Goal: Communication & Community: Answer question/provide support

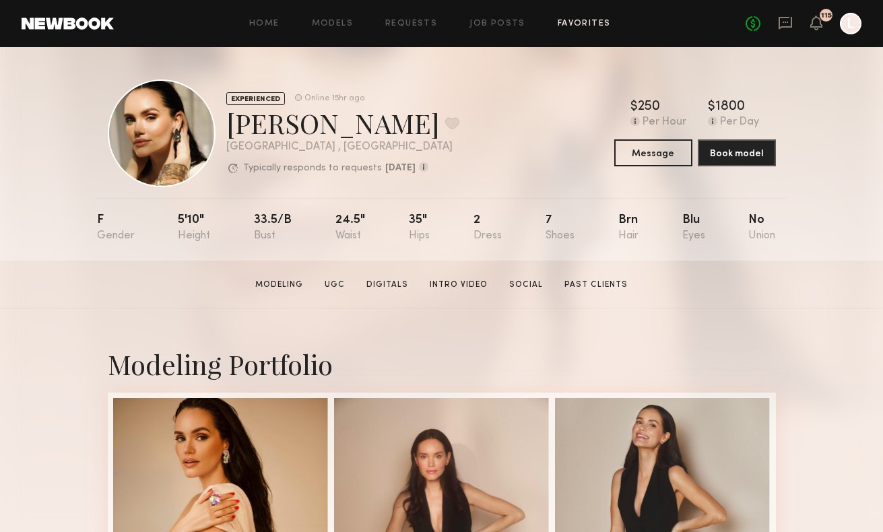
click at [574, 26] on link "Favorites" at bounding box center [584, 24] width 53 height 9
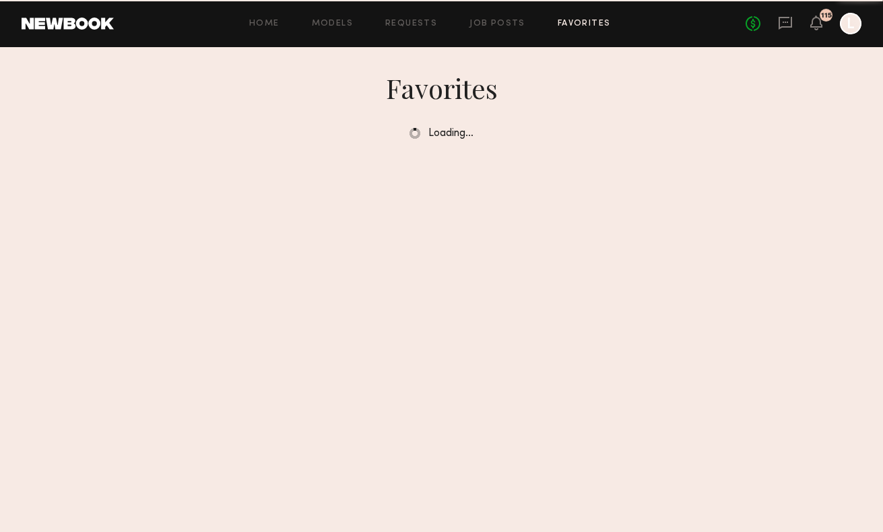
click at [408, 15] on div "Home Models Requests Job Posts Favorites Sign Out No fees up to $5,000 115 L" at bounding box center [488, 24] width 748 height 22
click at [408, 20] on link "Requests" at bounding box center [411, 24] width 52 height 9
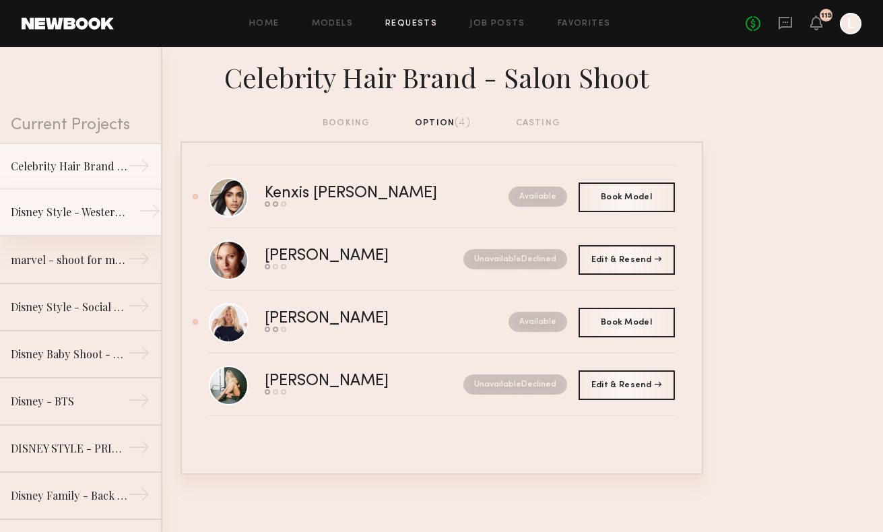
click at [40, 225] on link "Disney Style - Western Shoot →" at bounding box center [80, 212] width 161 height 47
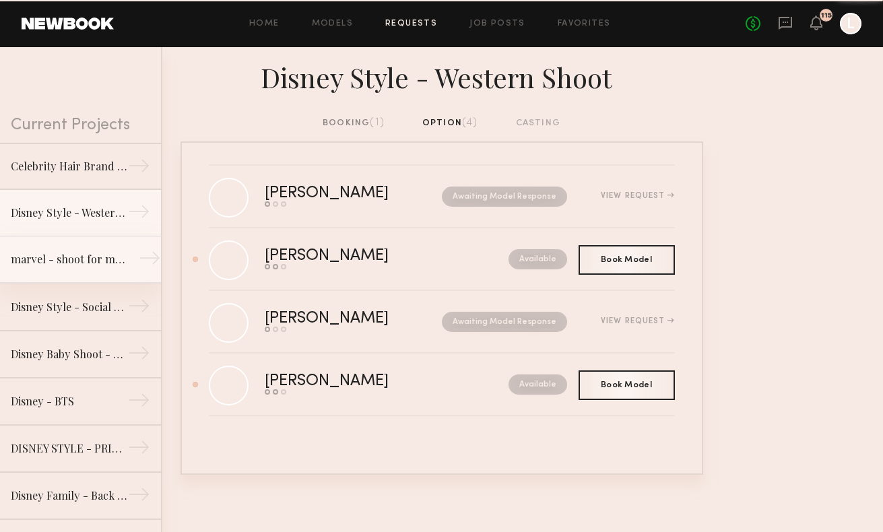
click at [64, 271] on link "marvel - shoot for marvel socials →" at bounding box center [80, 259] width 161 height 47
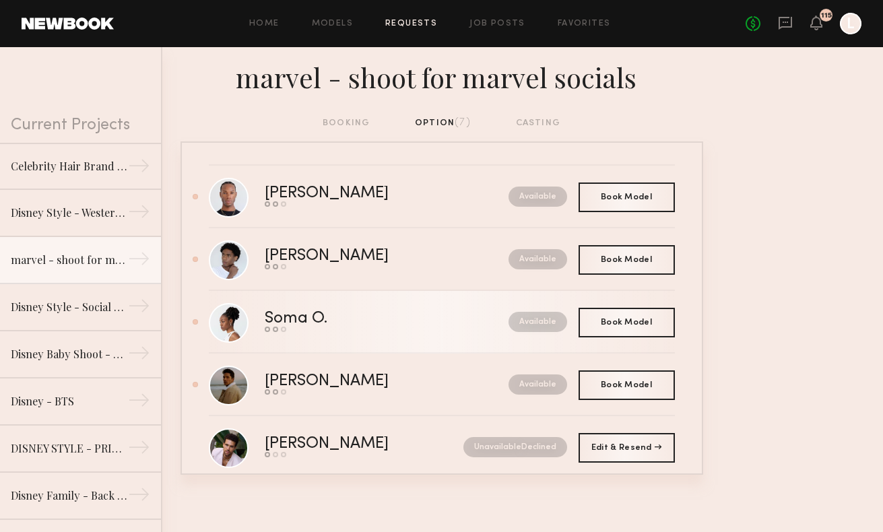
click at [394, 319] on div "Soma O." at bounding box center [342, 318] width 154 height 15
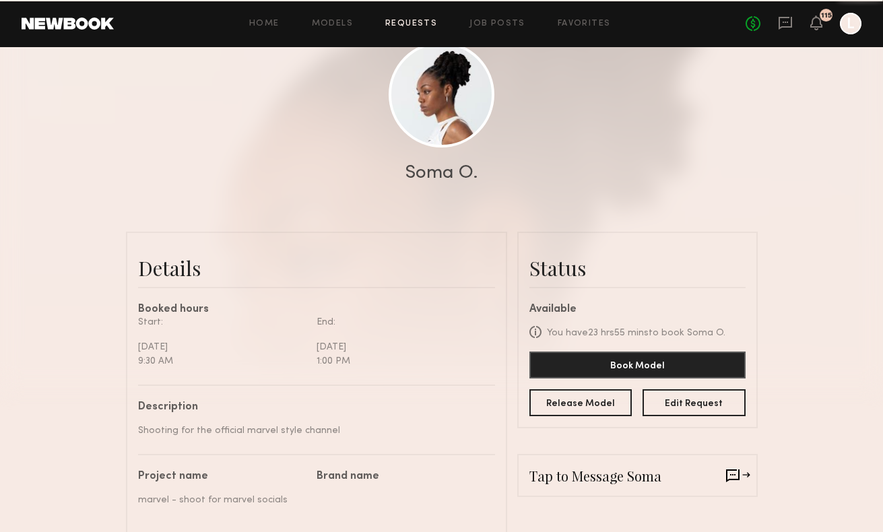
scroll to position [154, 0]
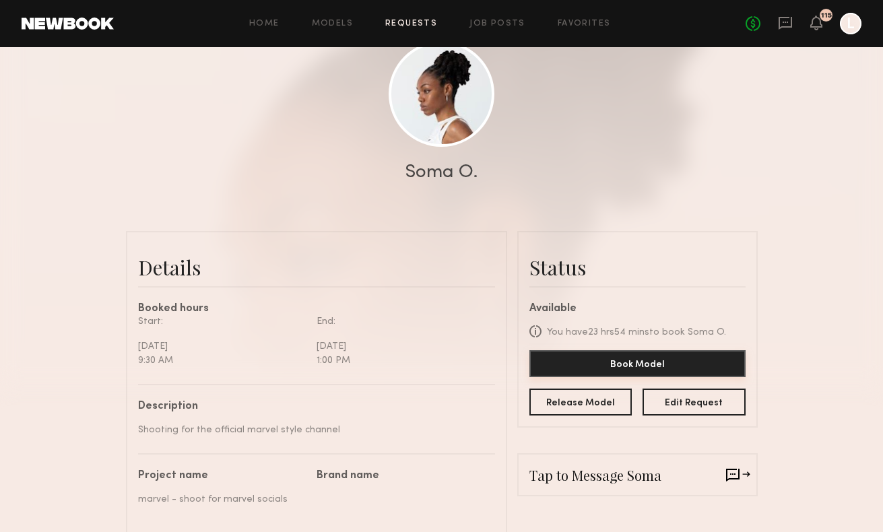
click at [596, 364] on button "Book Model" at bounding box center [638, 363] width 216 height 27
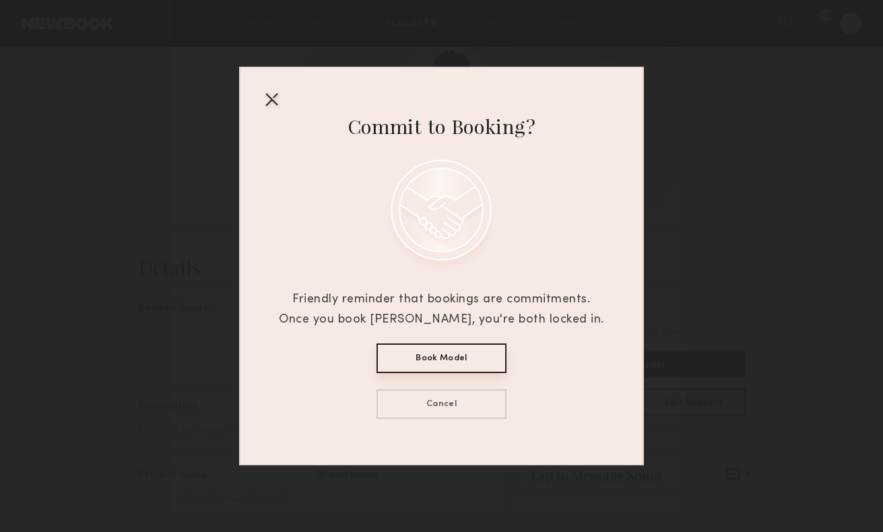
click at [449, 356] on button "Book Model" at bounding box center [442, 359] width 130 height 30
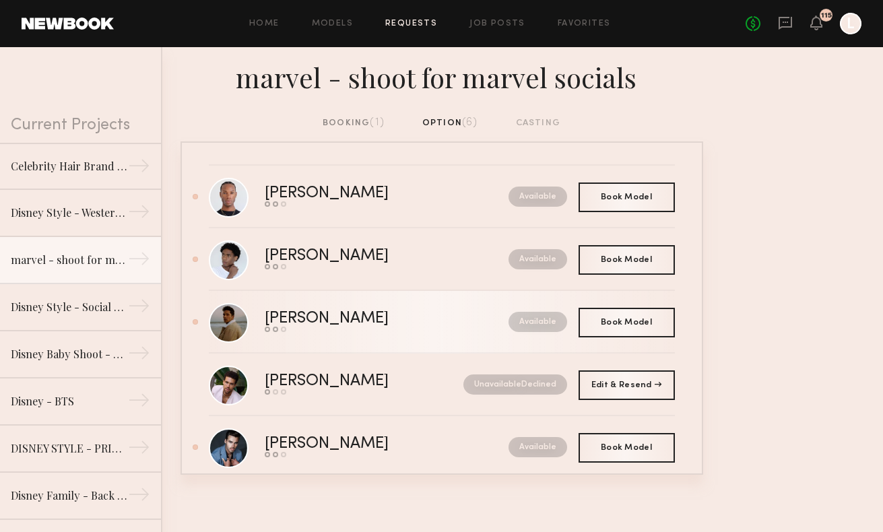
click at [449, 323] on div "Available" at bounding box center [508, 322] width 119 height 20
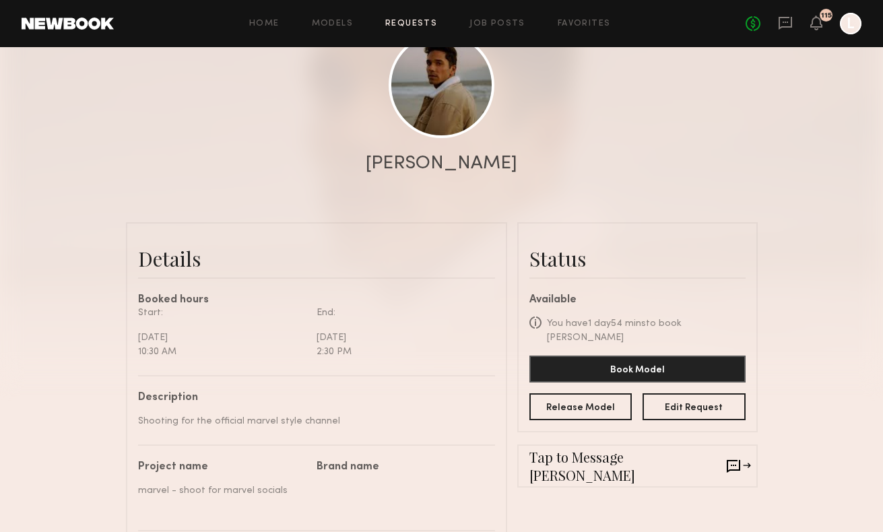
scroll to position [166, 0]
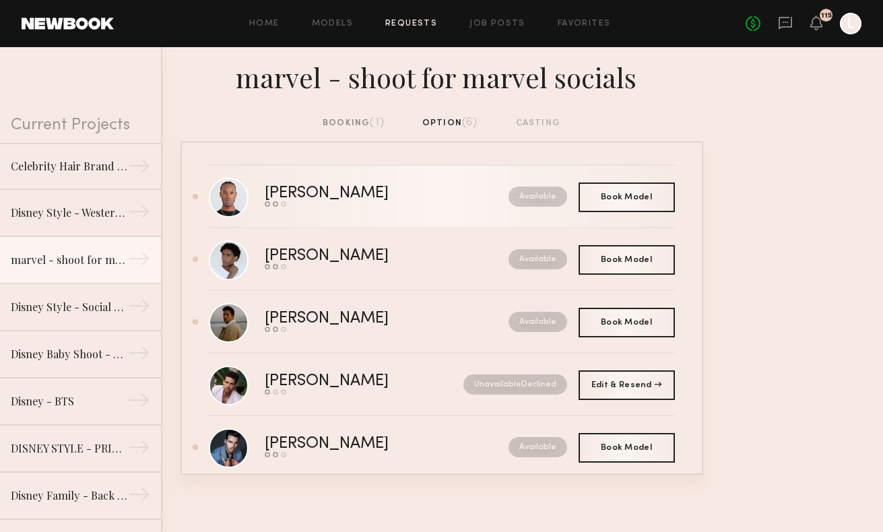
click at [340, 208] on link "Jeffrey H. Send request Model response Book model Available" at bounding box center [442, 197] width 466 height 63
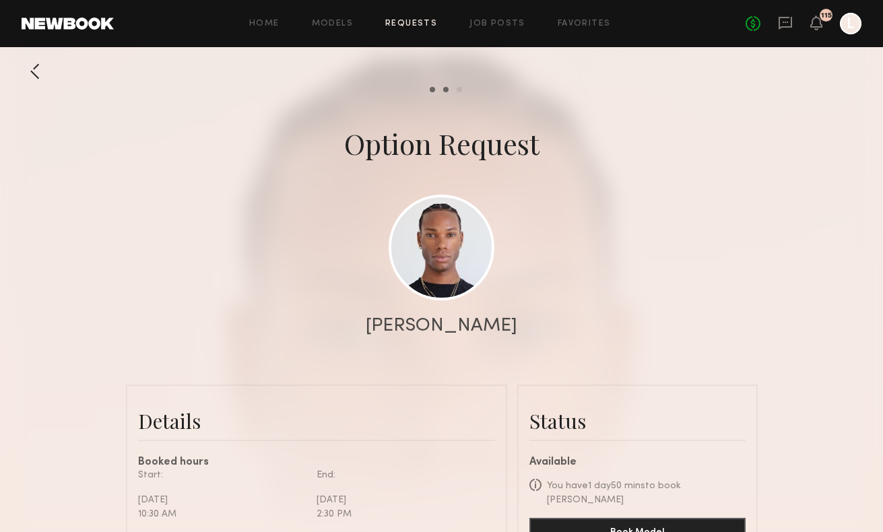
click at [26, 73] on div at bounding box center [35, 71] width 27 height 27
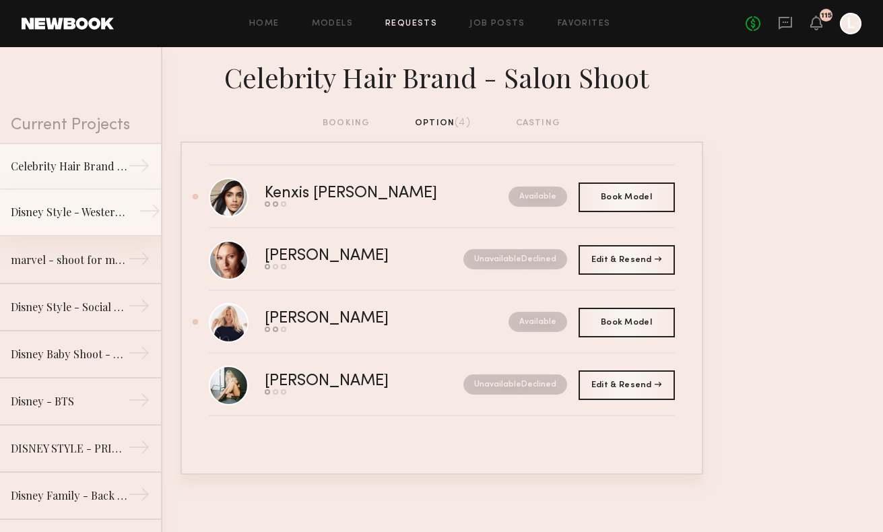
click at [65, 217] on div "Disney Style - Western Shoot" at bounding box center [69, 212] width 117 height 16
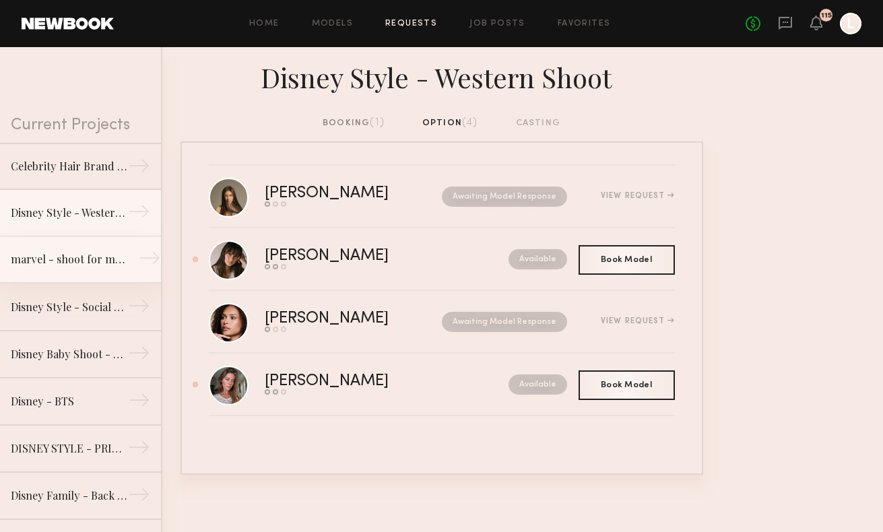
click at [92, 253] on div "marvel - shoot for marvel socials" at bounding box center [69, 259] width 117 height 16
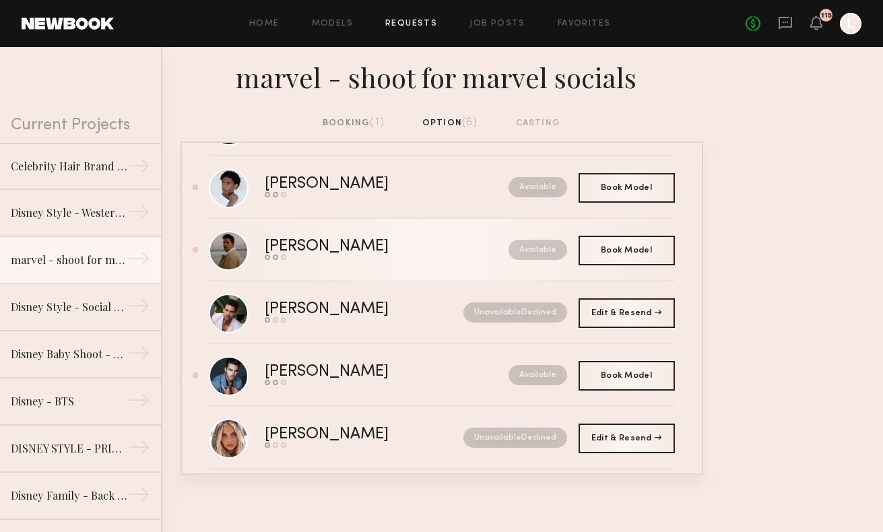
scroll to position [76, 0]
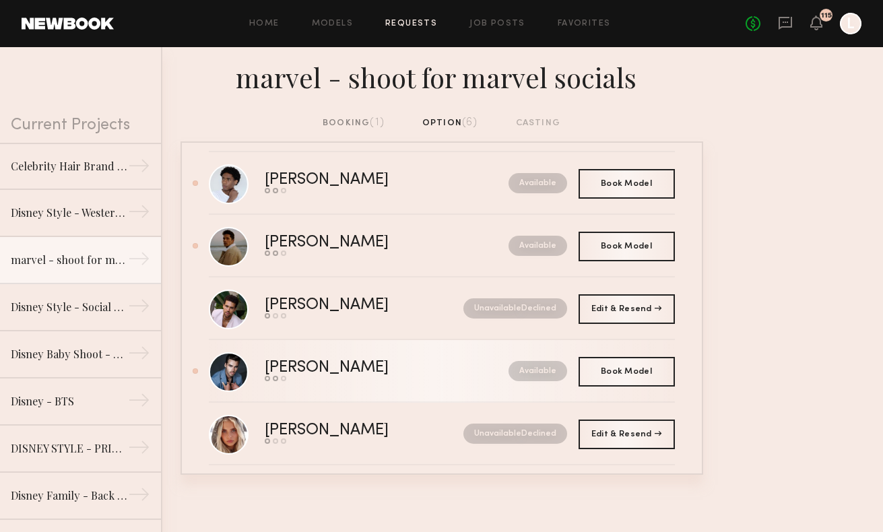
click at [305, 383] on link "Jake H. Send request Model response Book model Available" at bounding box center [442, 371] width 466 height 63
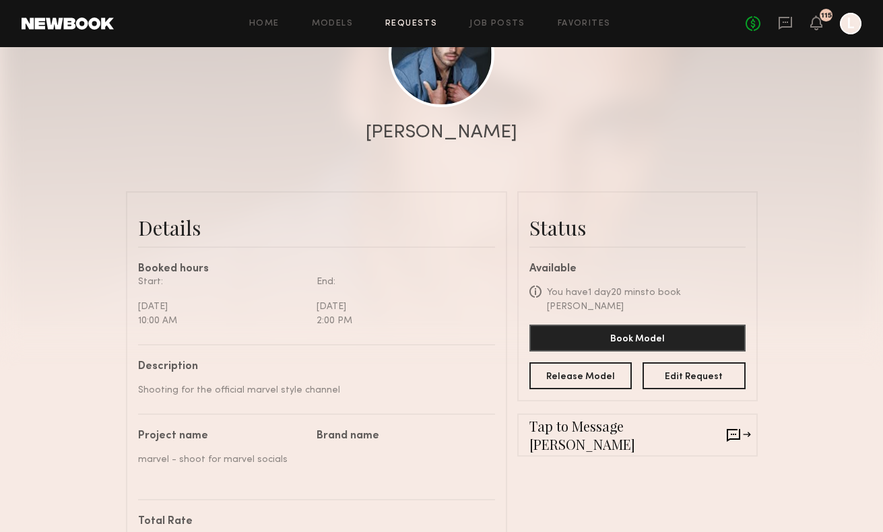
scroll to position [194, 0]
click at [433, 129] on div "Jake H." at bounding box center [442, 132] width 152 height 19
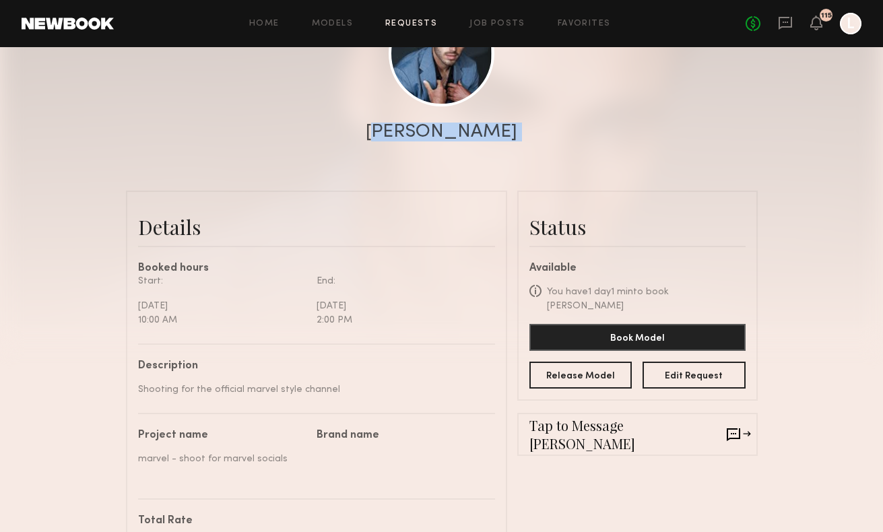
click at [433, 129] on div "Jake H." at bounding box center [442, 132] width 152 height 19
copy div "Jake H."
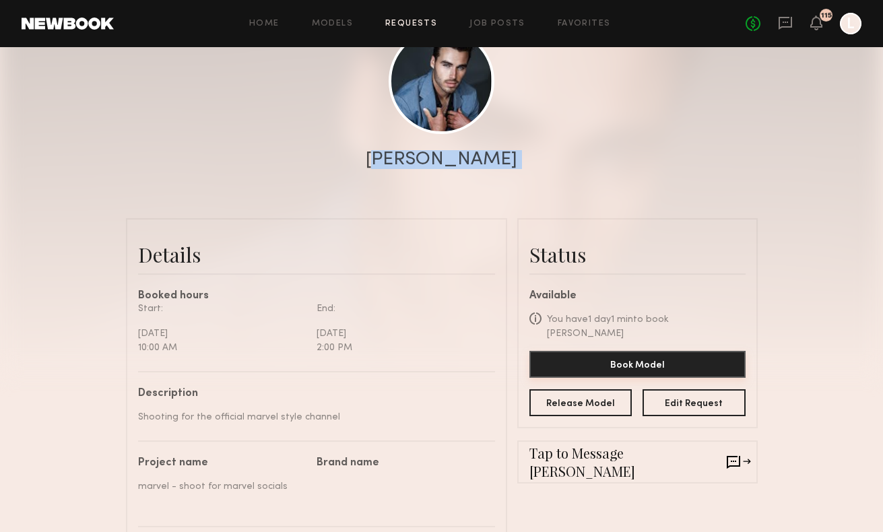
scroll to position [164, 0]
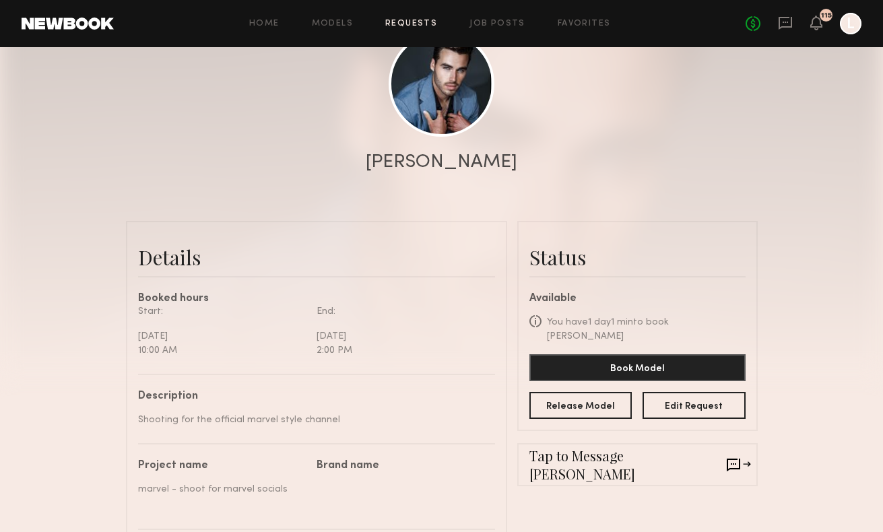
click at [714, 466] on common-border "Tap to Message Jake" at bounding box center [637, 464] width 241 height 43
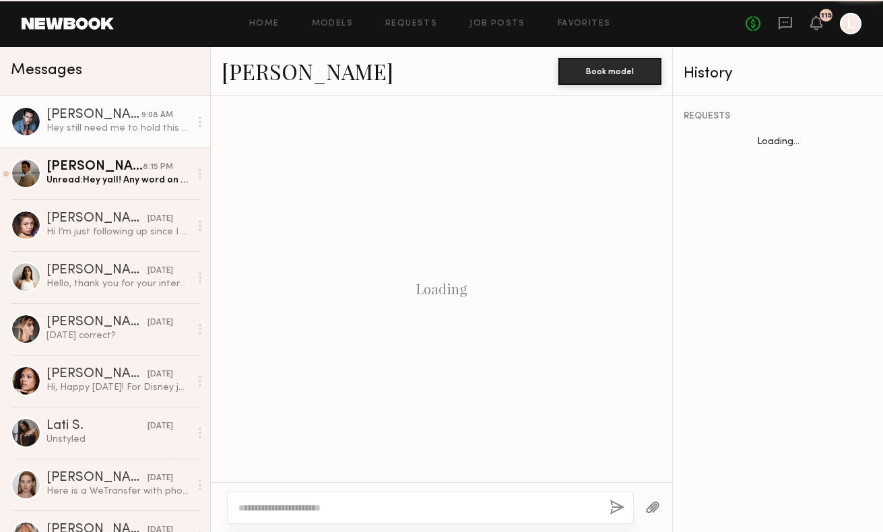
scroll to position [319, 0]
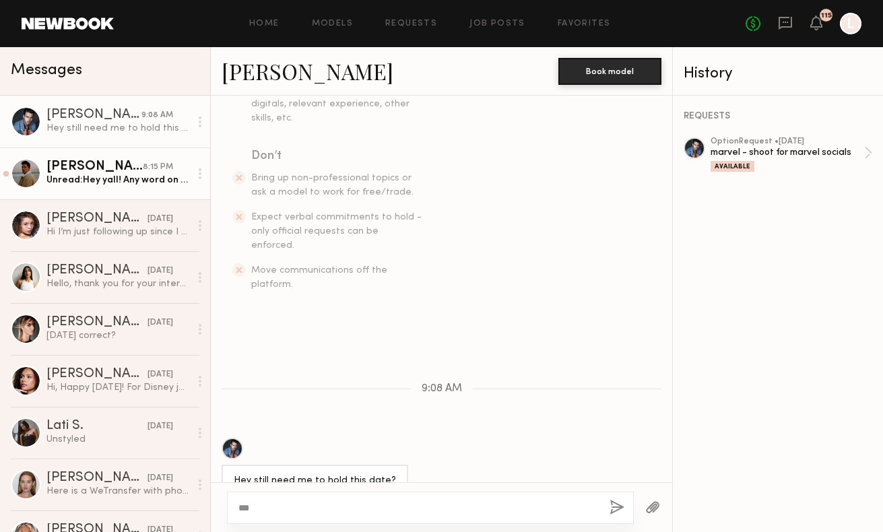
click at [117, 171] on div "[PERSON_NAME]" at bounding box center [94, 166] width 96 height 13
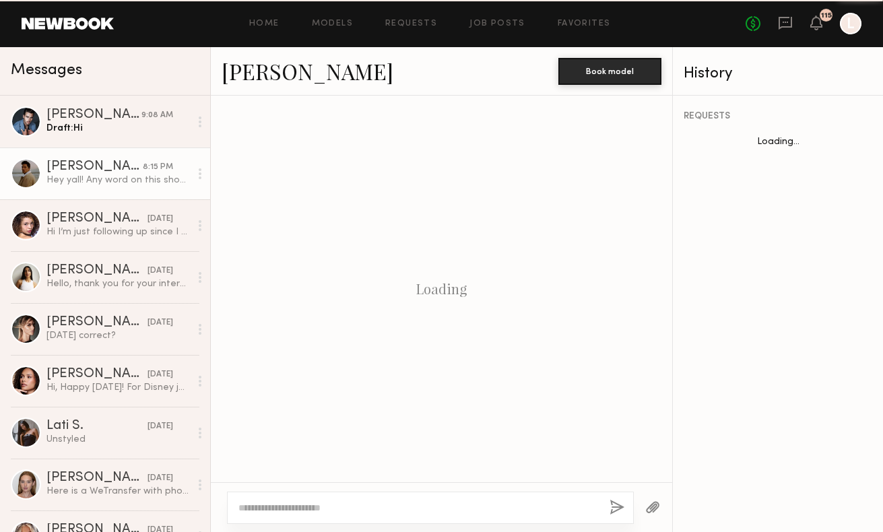
scroll to position [319, 0]
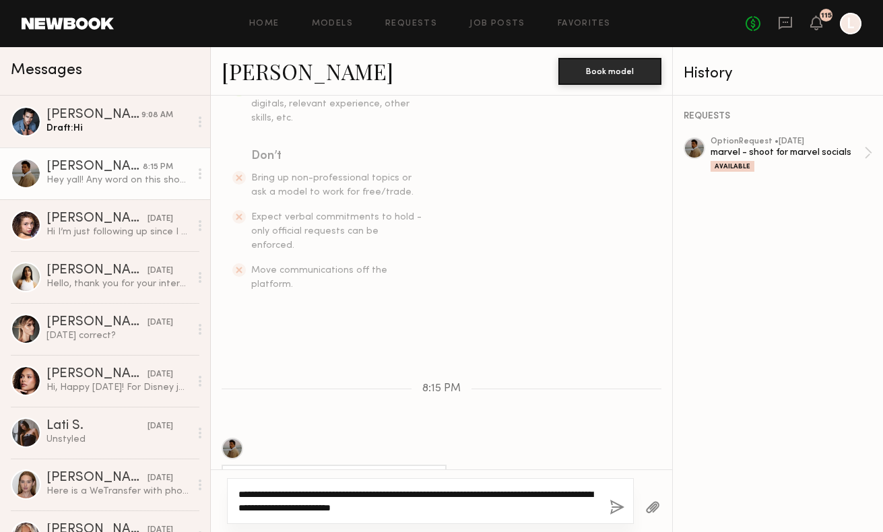
click at [461, 492] on textarea "**********" at bounding box center [418, 501] width 360 height 27
click at [468, 492] on textarea "**********" at bounding box center [418, 501] width 360 height 27
type textarea "**********"
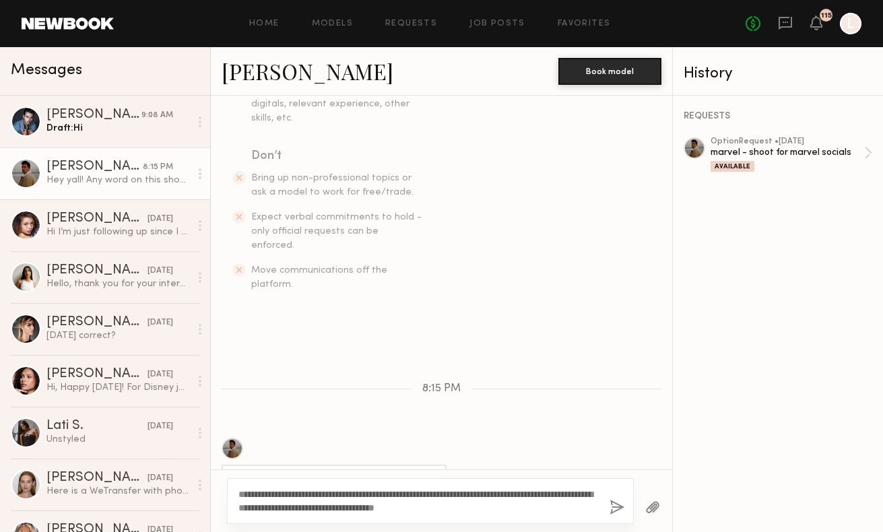
click at [614, 507] on button "button" at bounding box center [617, 508] width 15 height 17
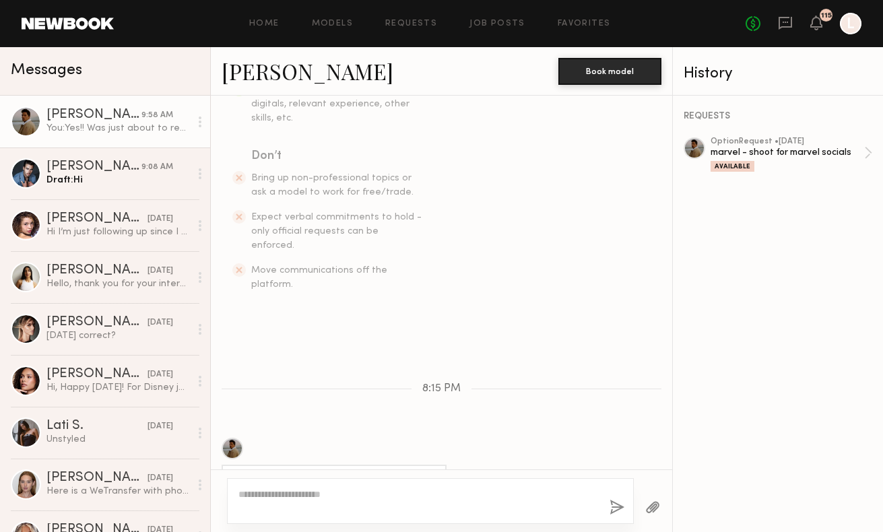
scroll to position [593, 0]
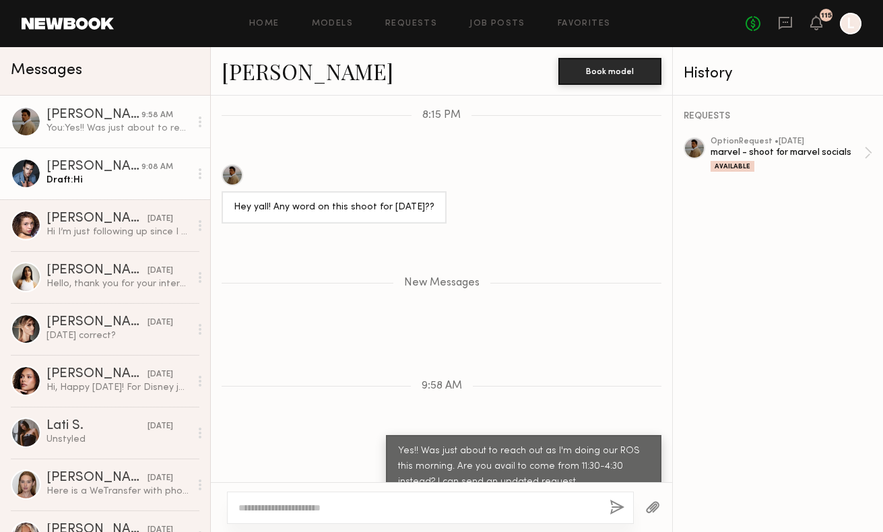
click at [135, 175] on div "Draft: Hi" at bounding box center [117, 180] width 143 height 13
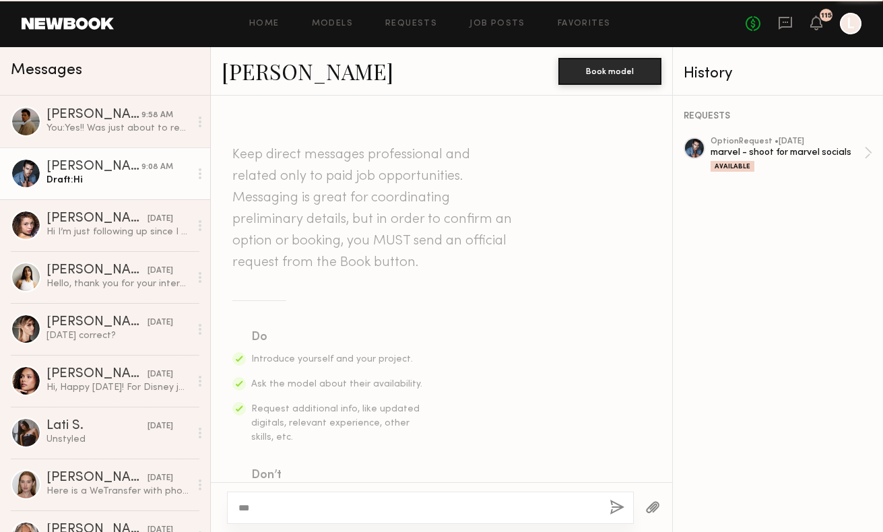
scroll to position [319, 0]
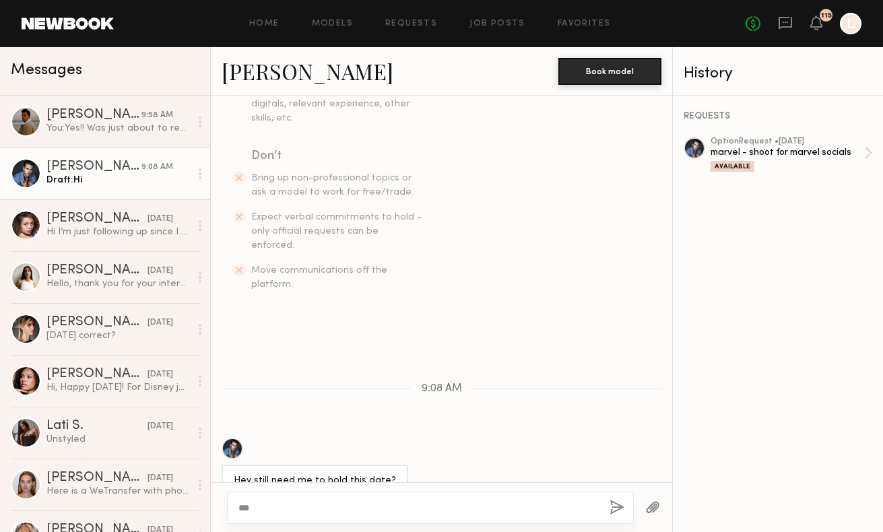
click at [284, 505] on textarea "**" at bounding box center [418, 507] width 360 height 13
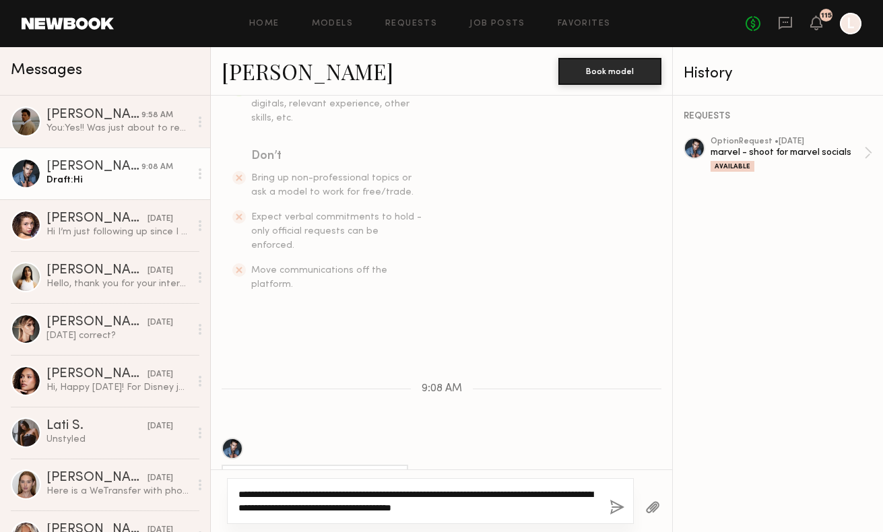
click at [338, 503] on textarea "**********" at bounding box center [418, 501] width 360 height 27
drag, startPoint x: 360, startPoint y: 507, endPoint x: 345, endPoint y: 507, distance: 15.5
click at [345, 507] on textarea "**********" at bounding box center [418, 501] width 360 height 27
type textarea "**********"
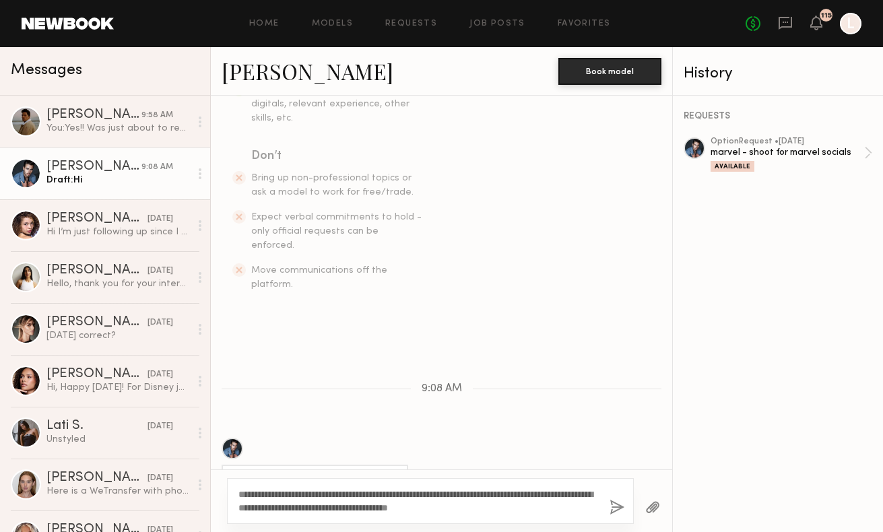
click at [621, 503] on button "button" at bounding box center [617, 508] width 15 height 17
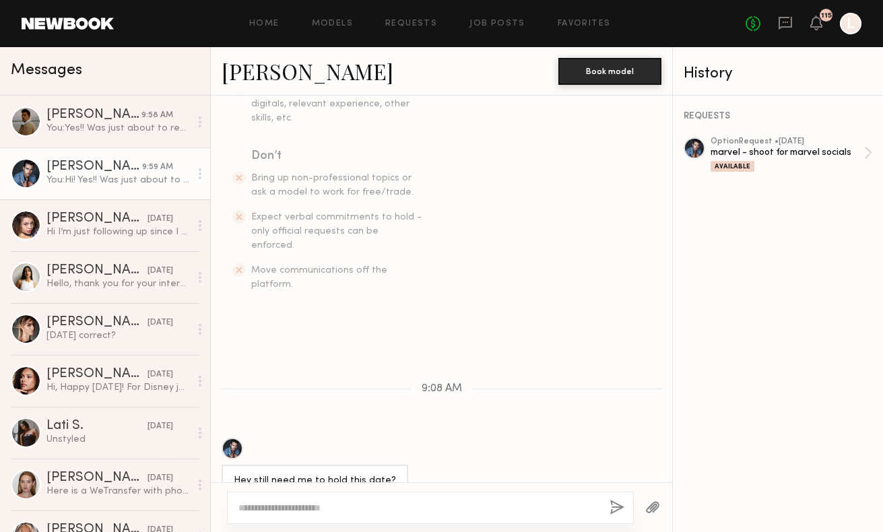
scroll to position [490, 0]
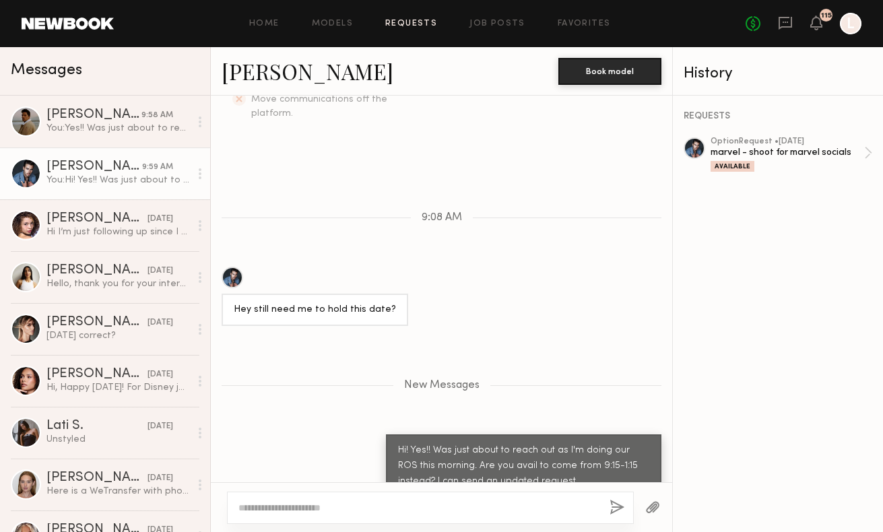
click at [409, 22] on link "Requests" at bounding box center [411, 24] width 52 height 9
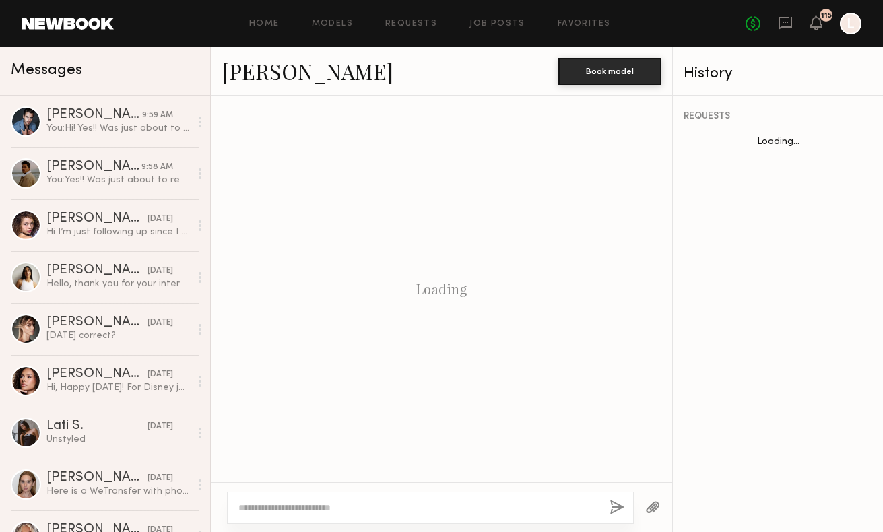
click at [286, 507] on textarea at bounding box center [418, 507] width 360 height 13
click at [286, 507] on textarea "****" at bounding box center [418, 507] width 360 height 13
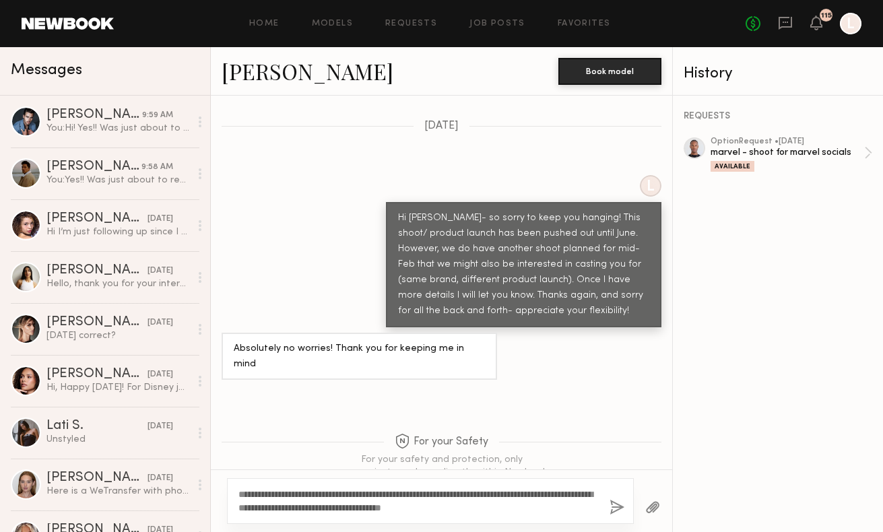
scroll to position [2262, 0]
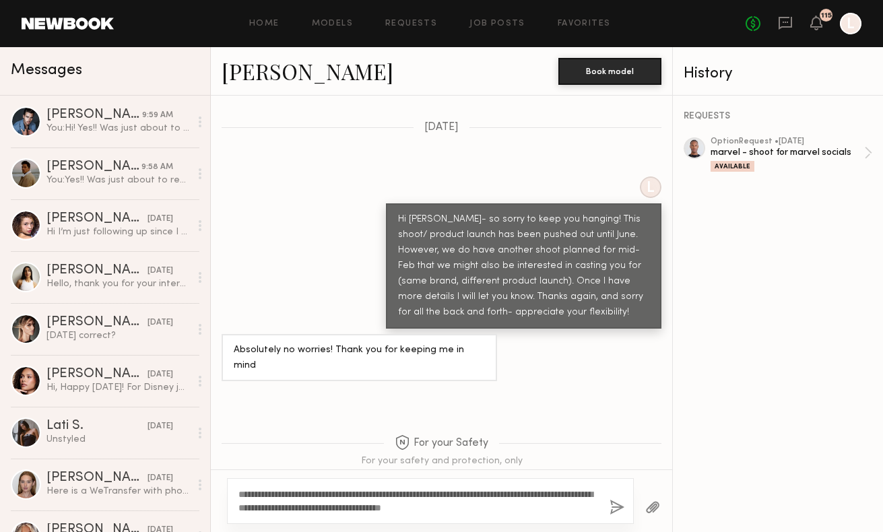
click at [274, 492] on textarea "**********" at bounding box center [418, 501] width 360 height 27
drag, startPoint x: 587, startPoint y: 498, endPoint x: 282, endPoint y: 492, distance: 304.6
click at [282, 492] on textarea "**********" at bounding box center [418, 501] width 360 height 27
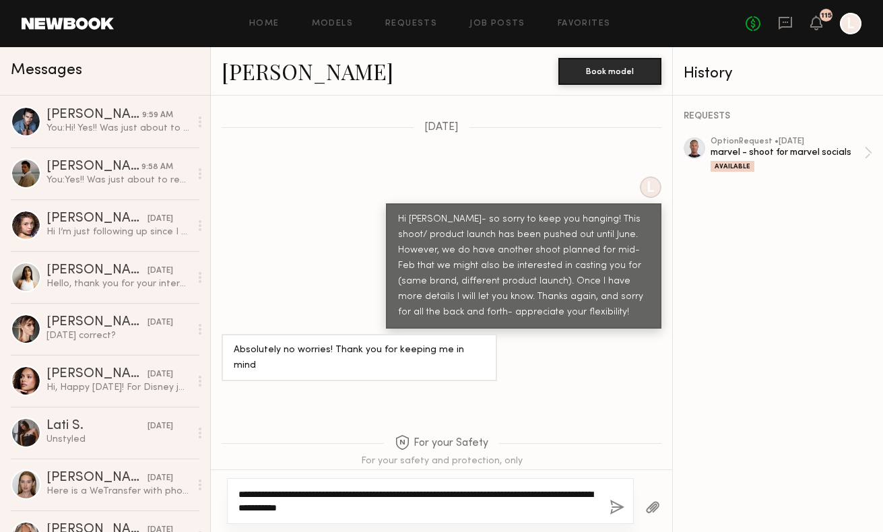
drag, startPoint x: 527, startPoint y: 495, endPoint x: 544, endPoint y: 496, distance: 16.9
click at [544, 496] on textarea "**********" at bounding box center [418, 501] width 360 height 27
drag, startPoint x: 556, startPoint y: 492, endPoint x: 548, endPoint y: 492, distance: 8.1
click at [548, 492] on textarea "**********" at bounding box center [418, 501] width 360 height 27
type textarea "**********"
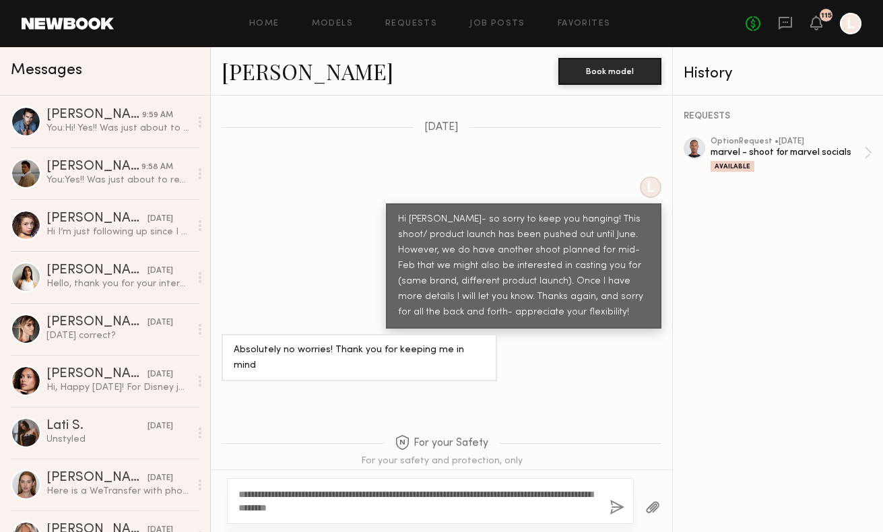
click at [612, 505] on button "button" at bounding box center [617, 508] width 15 height 17
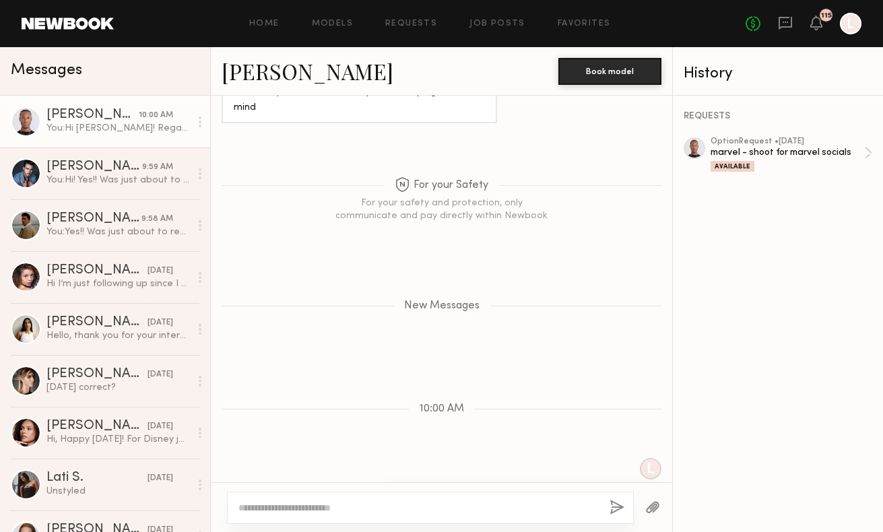
scroll to position [2559, 0]
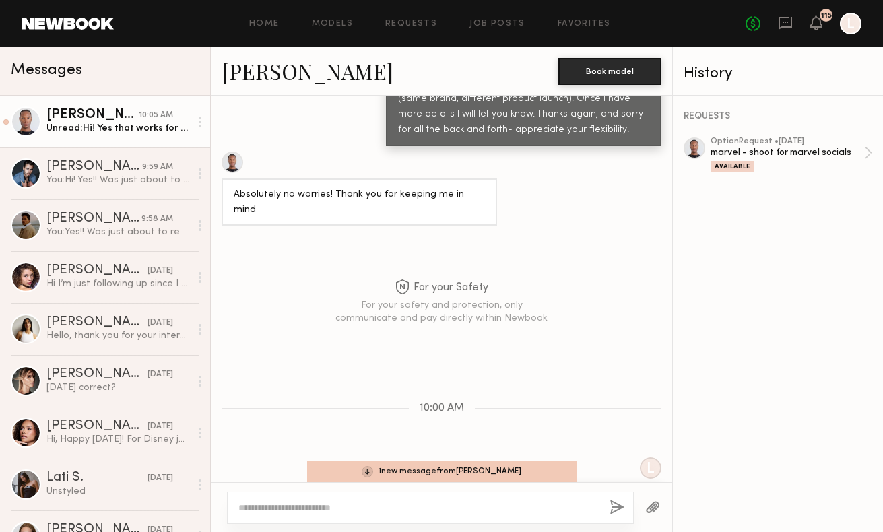
scroll to position [2612, 0]
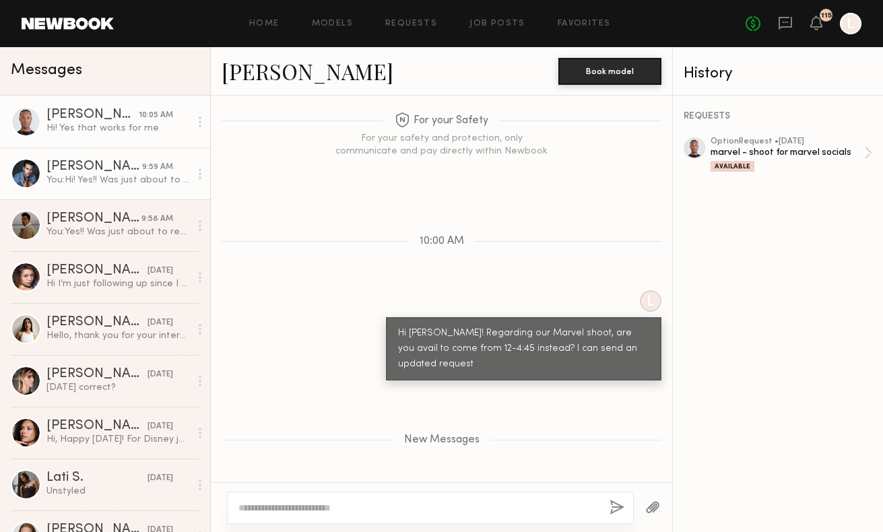
click at [158, 185] on div "You: Hi! Yes!! Was just about to reach out as I'm doing our ROS this morning. A…" at bounding box center [117, 180] width 143 height 13
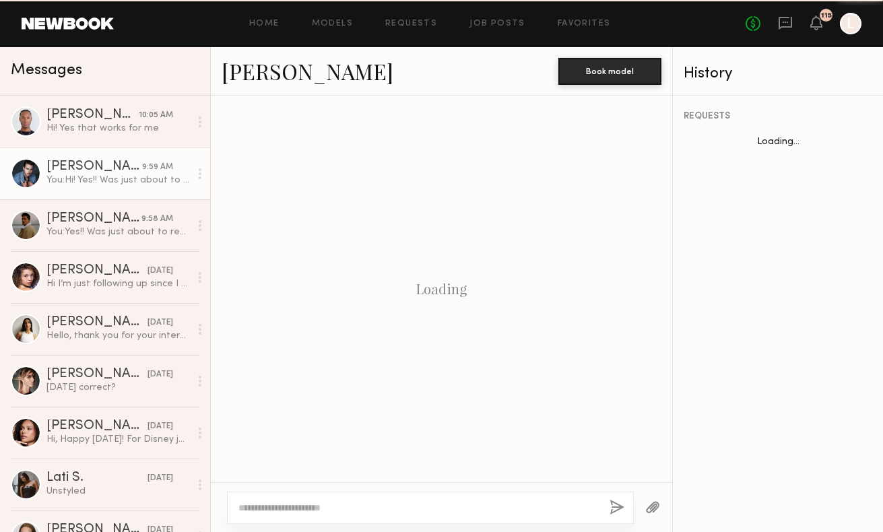
scroll to position [388, 0]
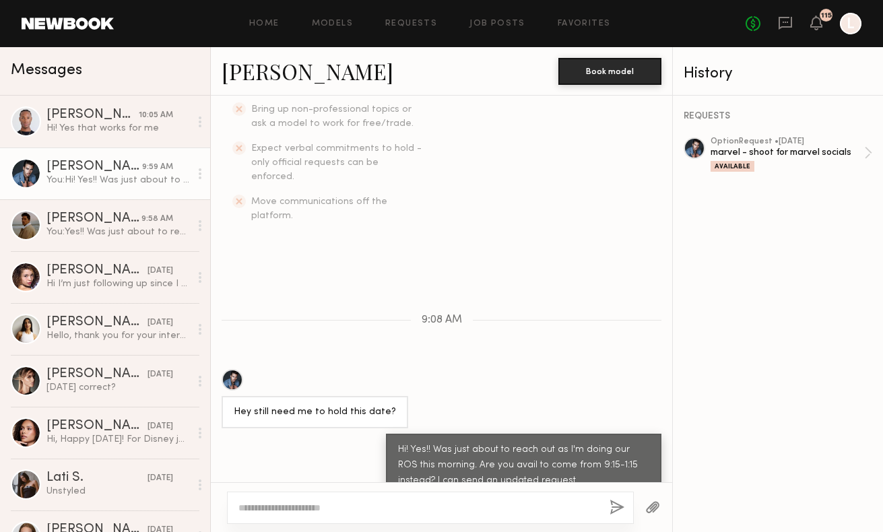
click at [866, 286] on div "REQUESTS option Request • 08/15/2025 marvel - shoot for marvel socials Available" at bounding box center [778, 314] width 210 height 437
click at [410, 25] on link "Requests" at bounding box center [411, 24] width 52 height 9
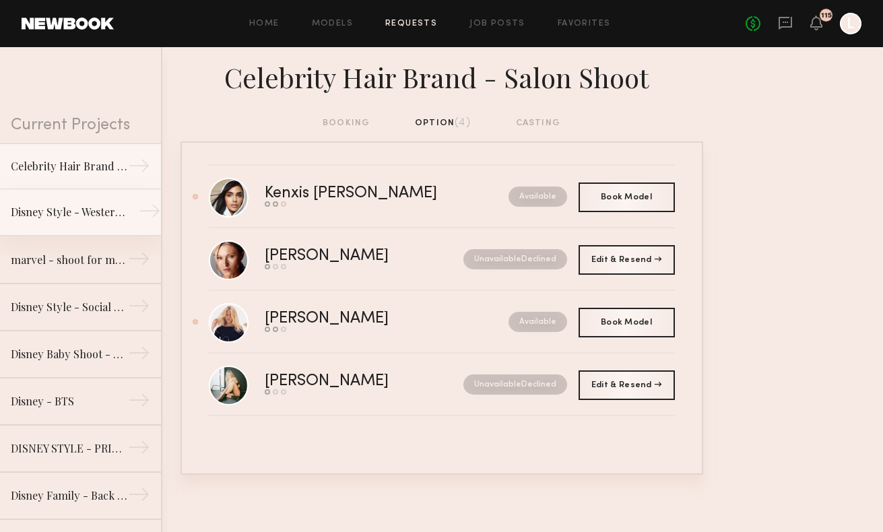
click at [121, 212] on div "Disney Style - Western Shoot" at bounding box center [69, 212] width 117 height 16
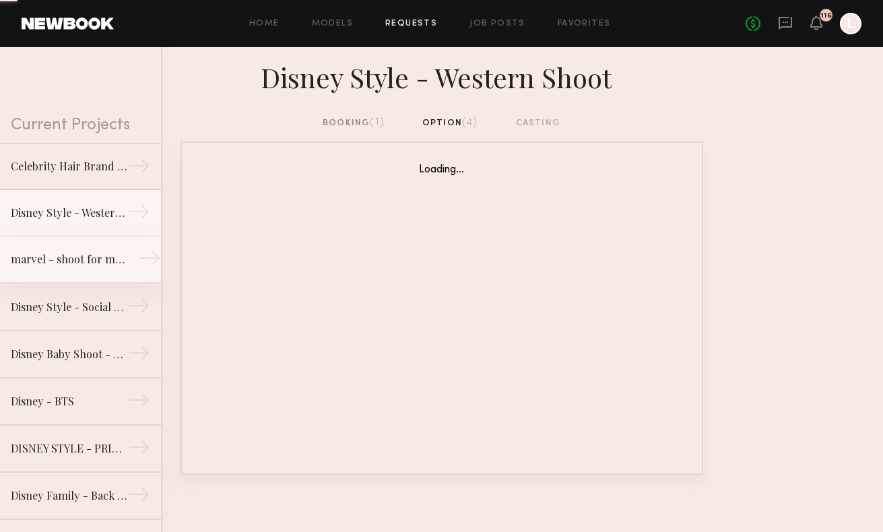
click at [97, 268] on link "marvel - shoot for marvel socials →" at bounding box center [80, 259] width 161 height 47
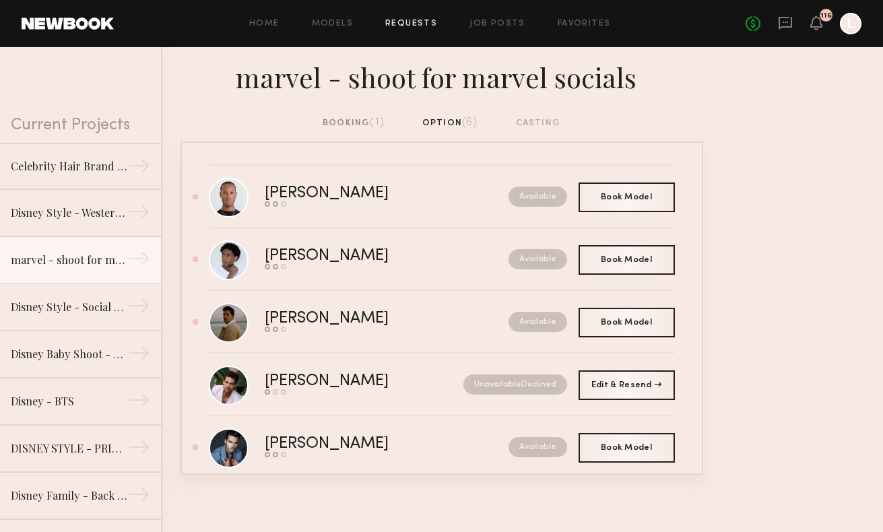
click at [329, 121] on div "booking (1)" at bounding box center [354, 123] width 62 height 15
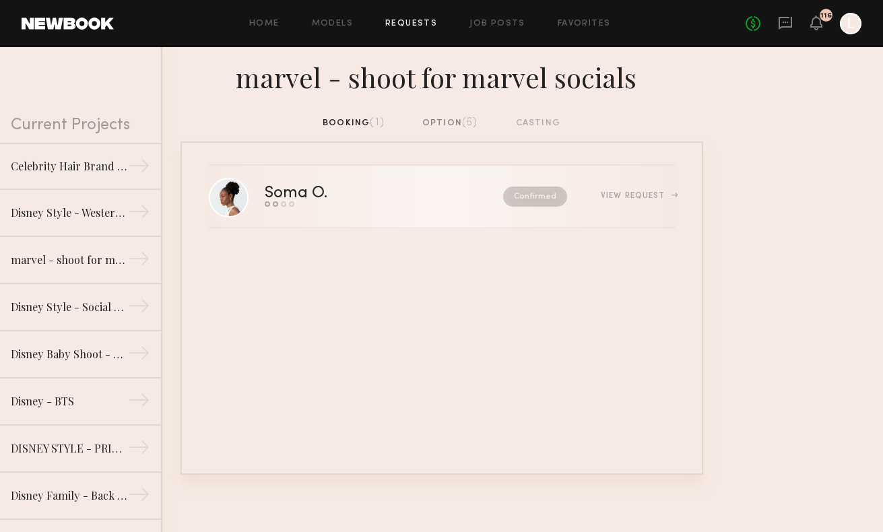
click at [272, 198] on div "Soma O." at bounding box center [340, 193] width 151 height 15
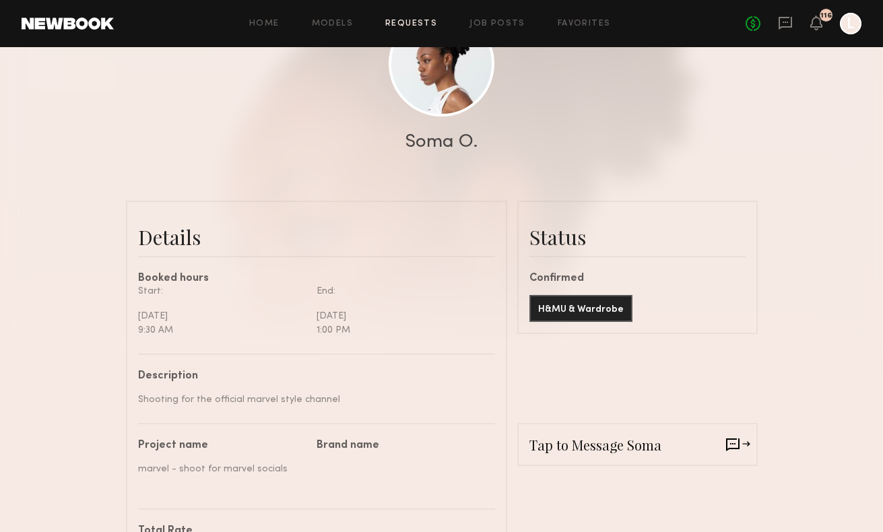
scroll to position [50, 0]
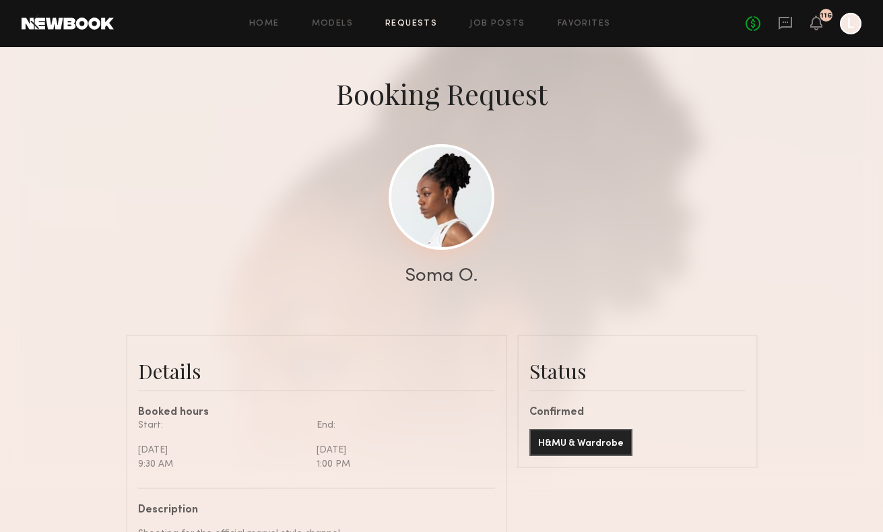
click at [449, 212] on link at bounding box center [442, 197] width 106 height 106
click at [424, 18] on div "Home Models Requests Job Posts Favorites Sign Out No fees up to $5,000 116 L" at bounding box center [488, 24] width 748 height 22
click at [424, 23] on link "Requests" at bounding box center [411, 24] width 52 height 9
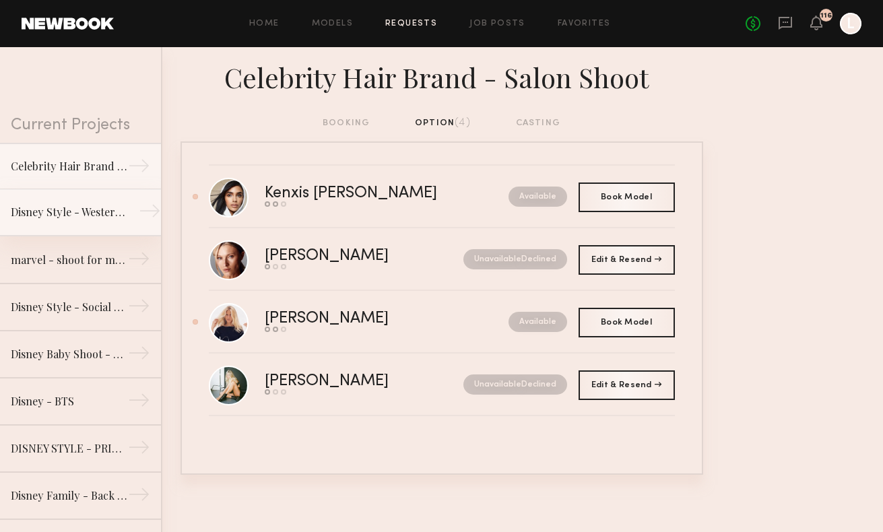
click at [43, 222] on link "Disney Style - Western Shoot →" at bounding box center [80, 212] width 161 height 47
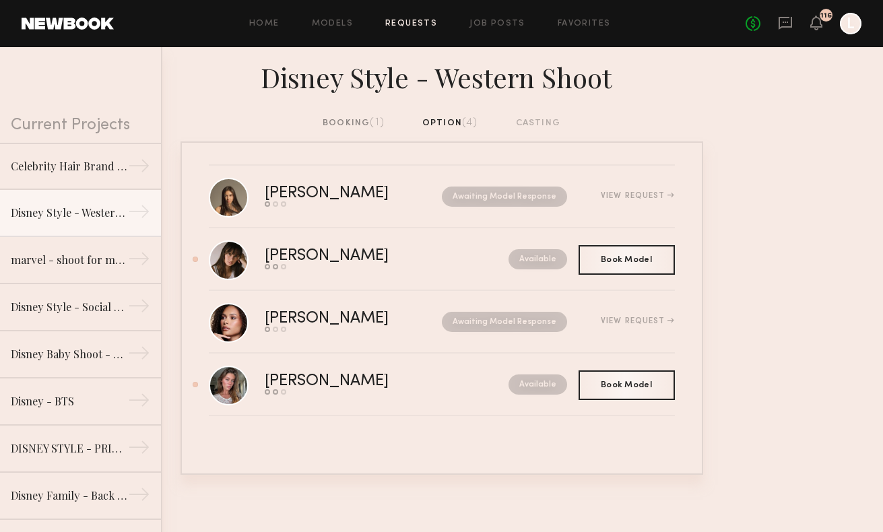
click at [341, 121] on div "booking (1)" at bounding box center [354, 123] width 62 height 15
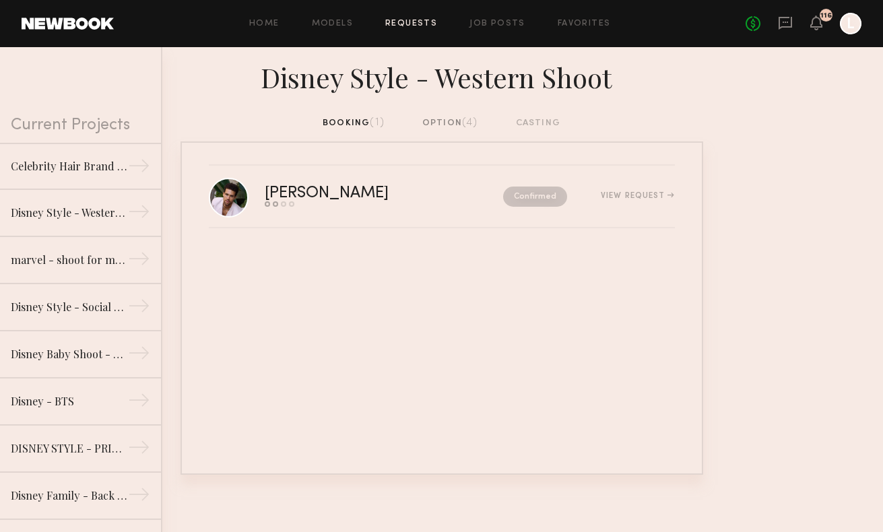
click at [718, 115] on div "Disney Style - Western Shoot" at bounding box center [441, 81] width 883 height 69
click at [89, 256] on div "marvel - shoot for marvel socials" at bounding box center [69, 259] width 117 height 16
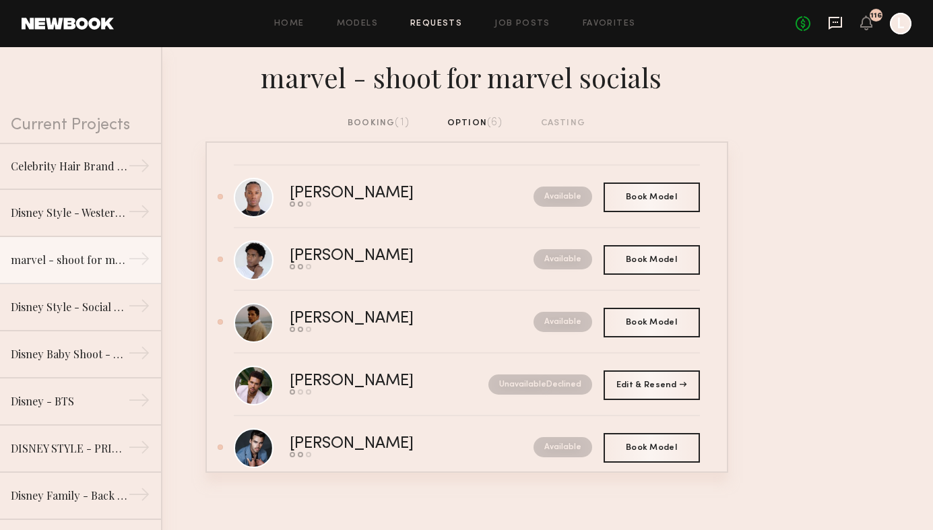
click at [837, 24] on icon at bounding box center [835, 22] width 15 height 15
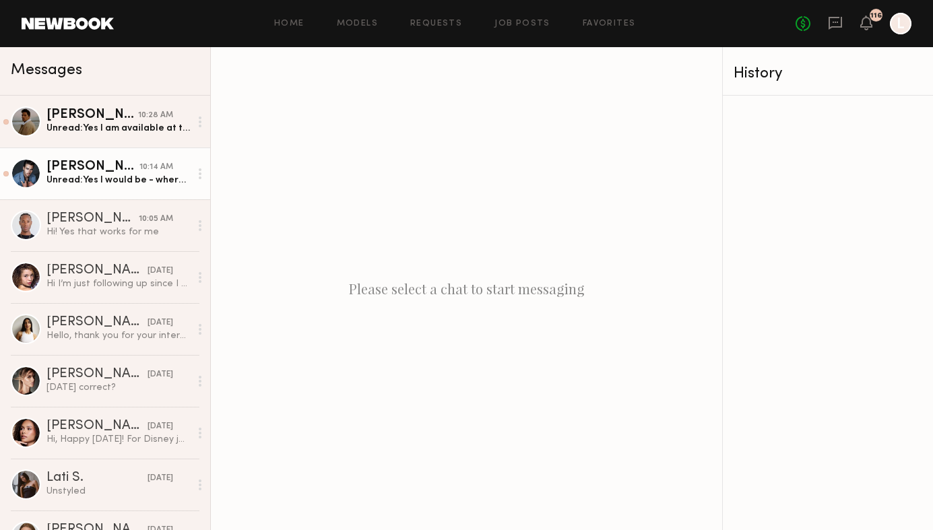
click at [106, 173] on div "Jake H." at bounding box center [92, 166] width 93 height 13
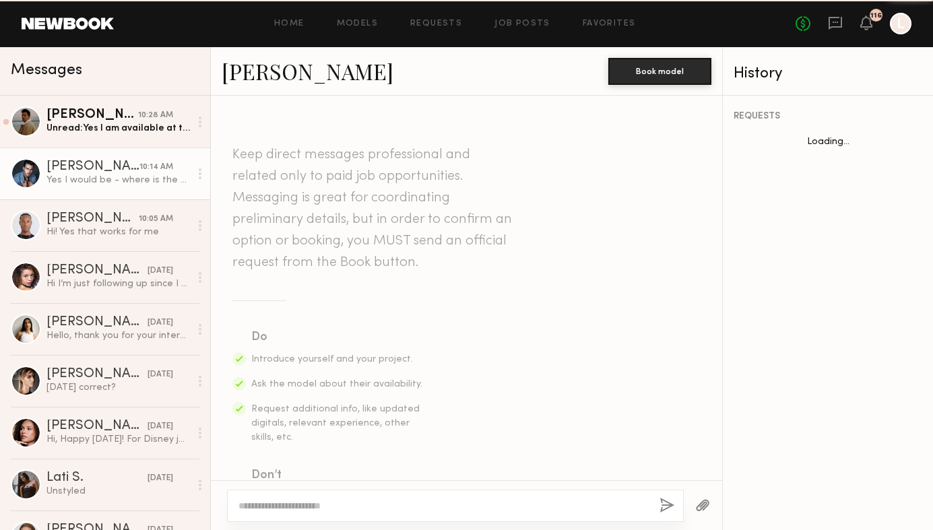
scroll to position [455, 0]
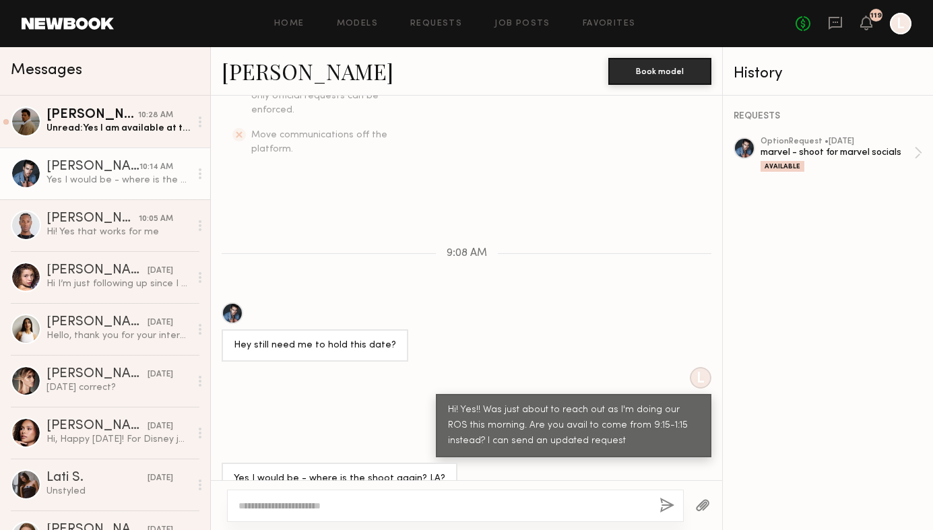
click at [338, 501] on textarea at bounding box center [443, 505] width 410 height 13
type textarea "**********"
click at [671, 509] on button "button" at bounding box center [667, 506] width 15 height 17
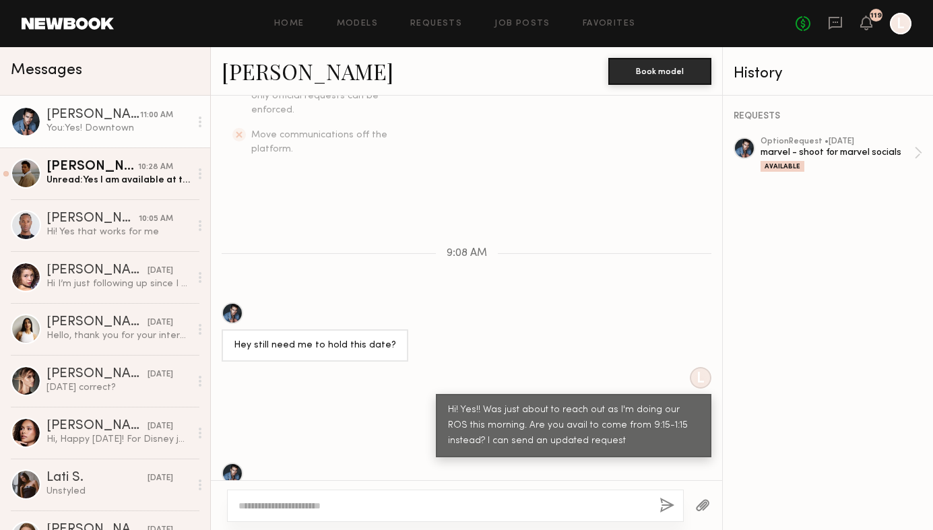
scroll to position [622, 0]
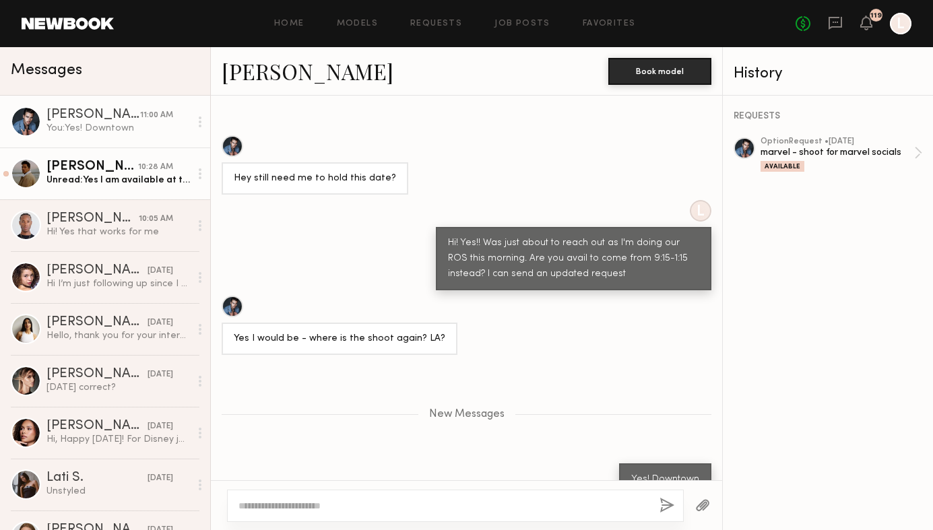
click at [131, 167] on div "Ryan D." at bounding box center [92, 166] width 92 height 13
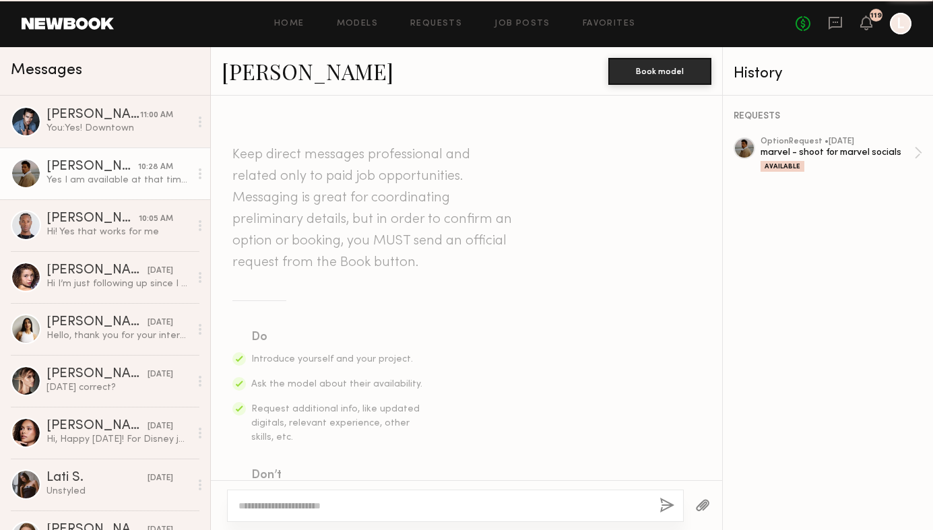
scroll to position [604, 0]
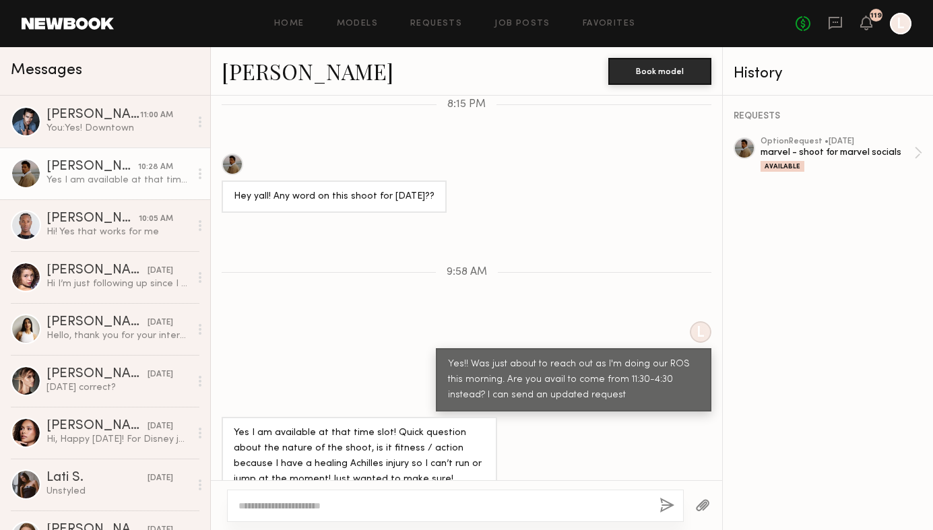
click at [316, 505] on textarea at bounding box center [443, 505] width 410 height 13
type textarea "**********"
click at [665, 508] on button "button" at bounding box center [667, 506] width 15 height 17
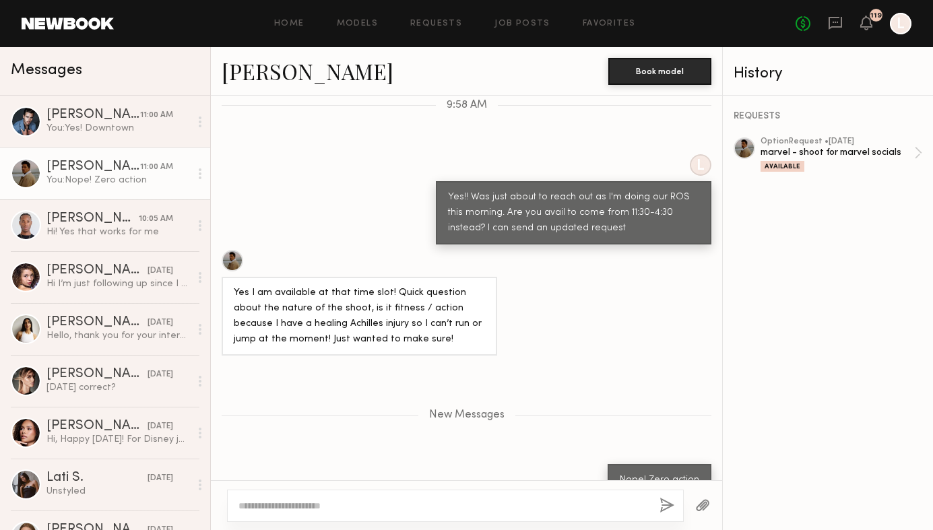
click at [347, 503] on textarea at bounding box center [443, 505] width 410 height 13
type textarea "**********"
click at [668, 508] on button "button" at bounding box center [667, 506] width 15 height 17
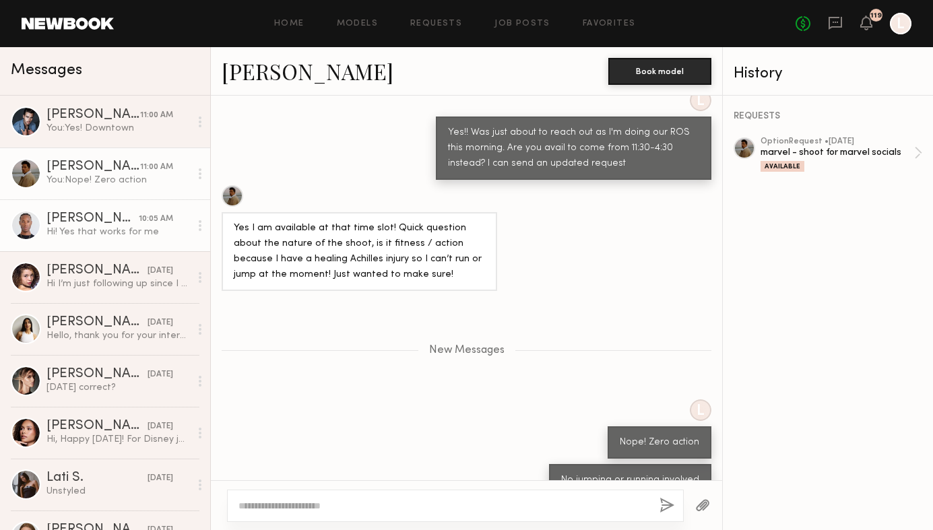
click at [126, 238] on div "Hi! Yes that works for me" at bounding box center [117, 232] width 143 height 13
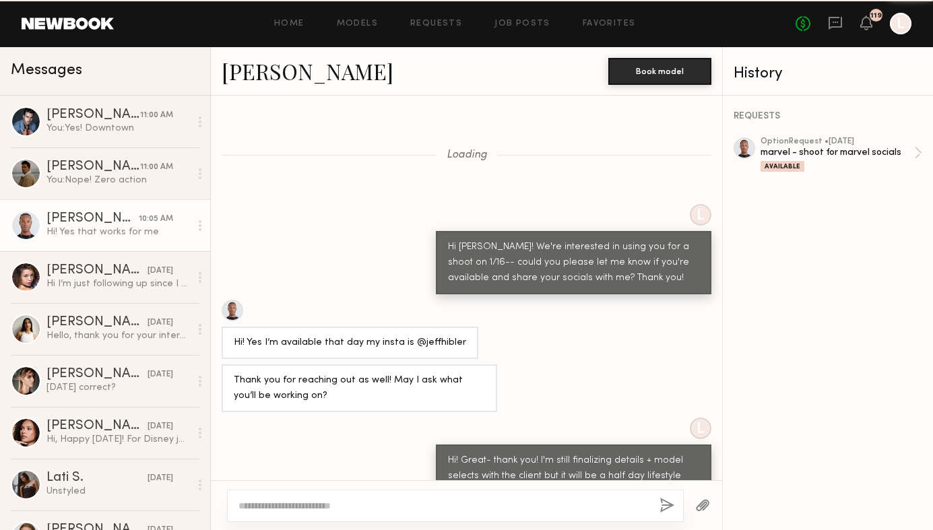
scroll to position [2511, 0]
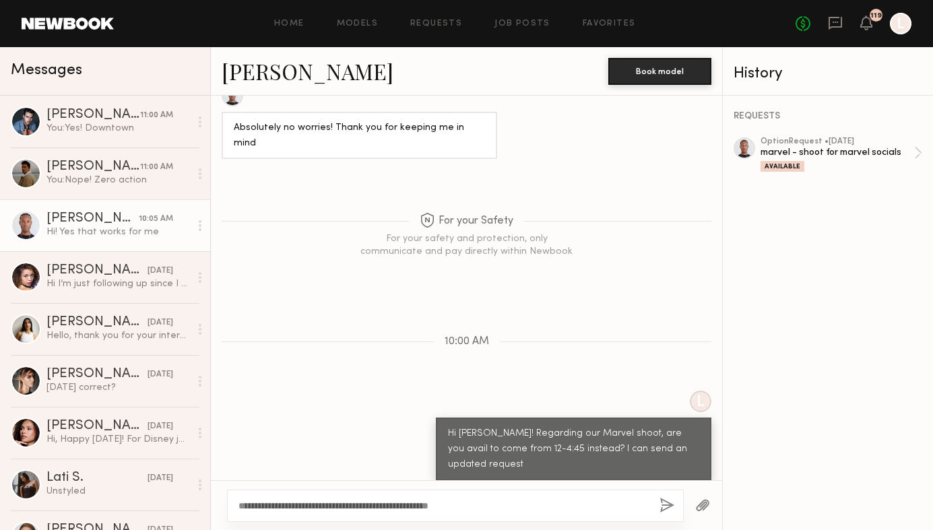
type textarea "**********"
click at [670, 503] on button "button" at bounding box center [667, 506] width 15 height 17
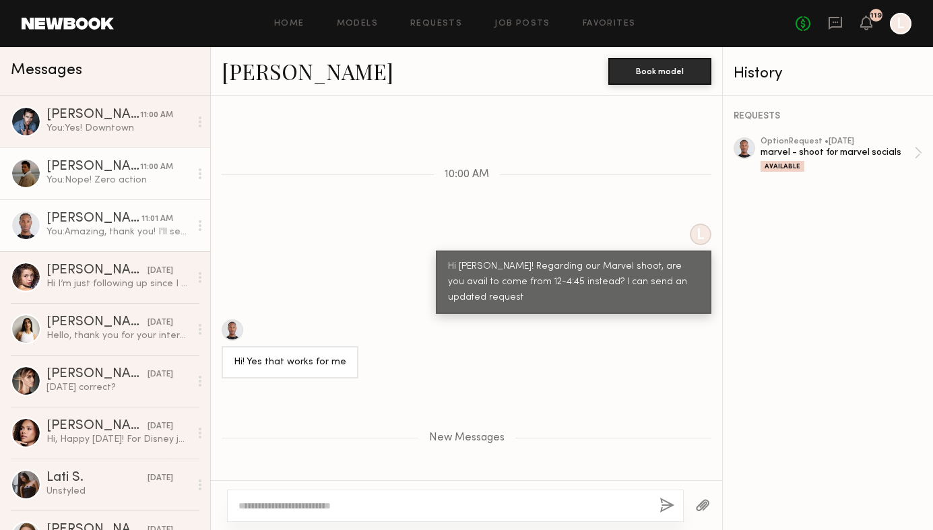
click at [24, 180] on div at bounding box center [26, 173] width 30 height 30
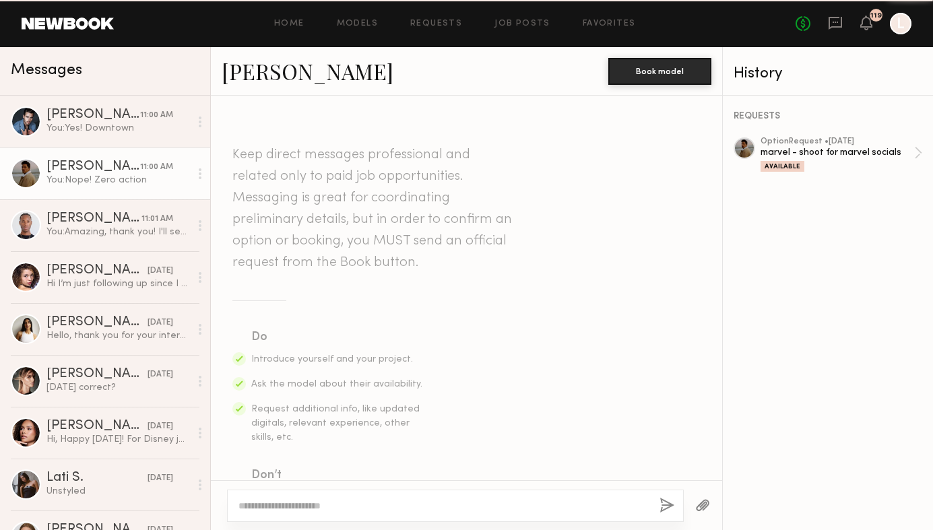
scroll to position [733, 0]
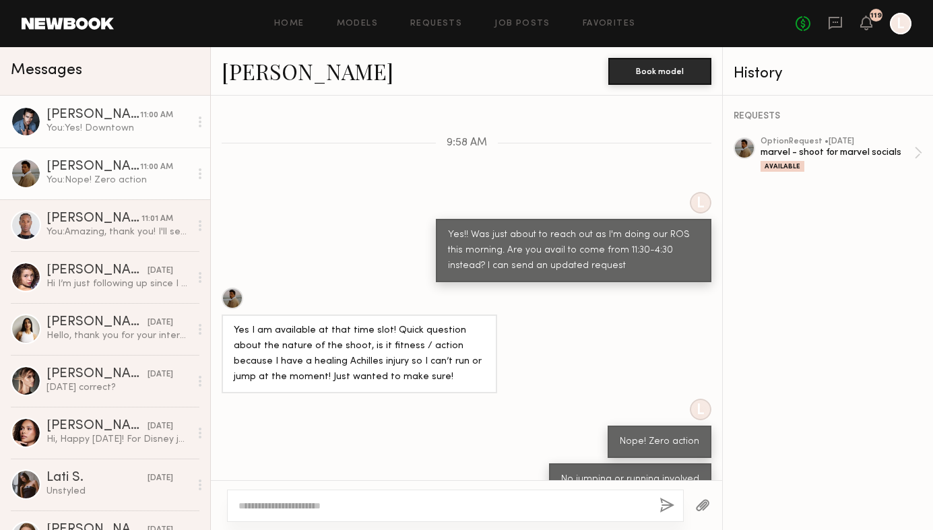
click at [26, 122] on div at bounding box center [26, 121] width 30 height 30
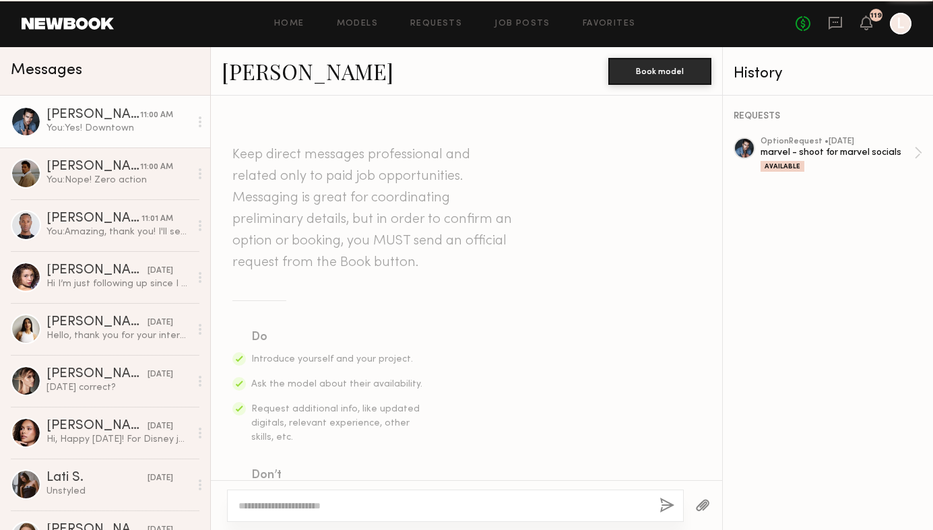
scroll to position [519, 0]
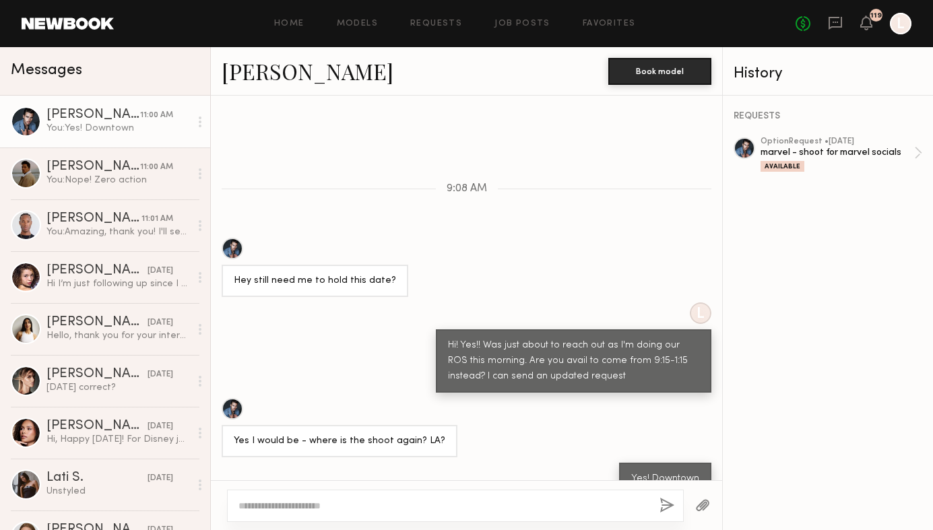
click at [255, 75] on link "Jake H." at bounding box center [308, 71] width 172 height 29
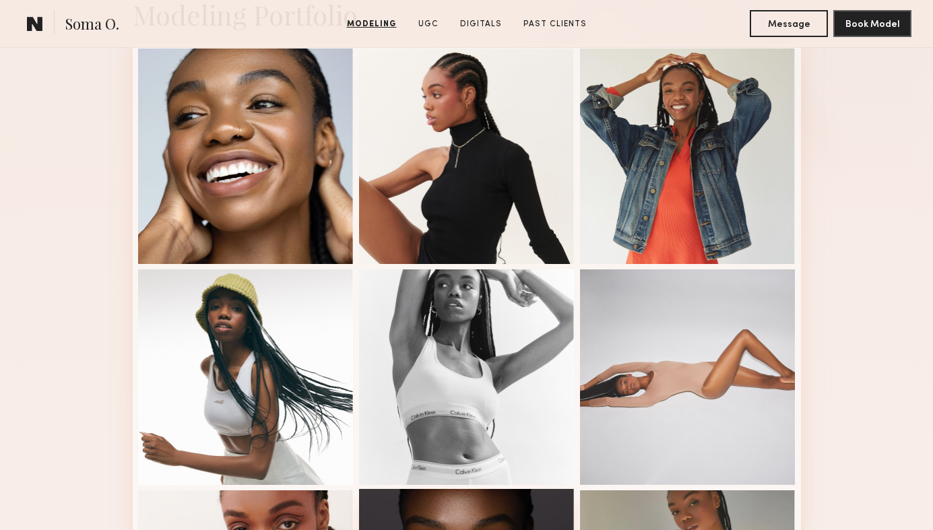
scroll to position [351, 0]
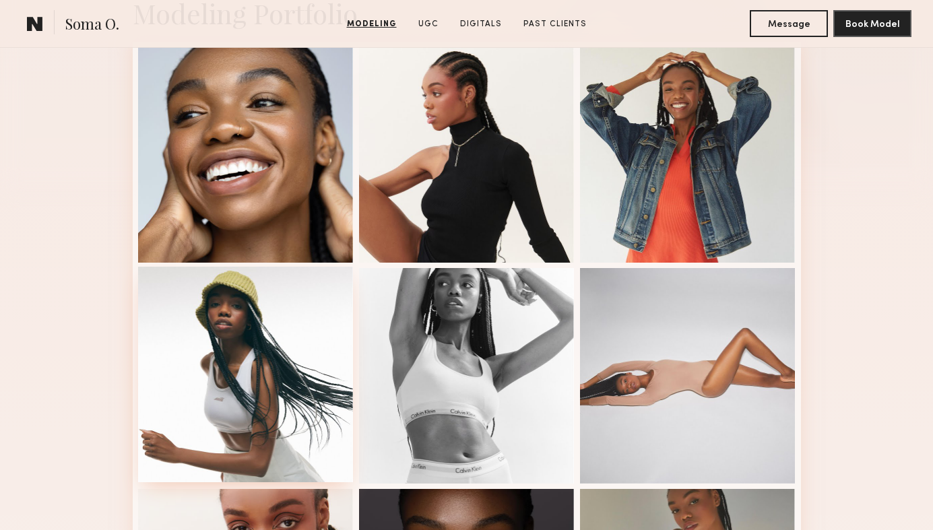
click at [251, 339] on div at bounding box center [246, 375] width 216 height 216
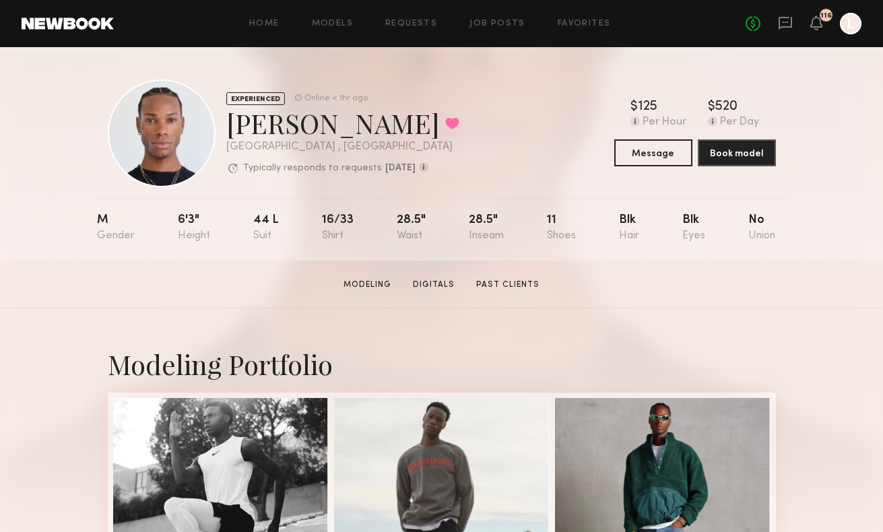
click at [391, 217] on div "M 6'3" 44 l 16/33 28.5" 28.5" 11 Blk Blk No" at bounding box center [436, 229] width 679 height 63
drag, startPoint x: 391, startPoint y: 217, endPoint x: 409, endPoint y: 232, distance: 22.9
click at [409, 232] on nb-model-profile-props "M 6'3" 44 l 16/33 28.5" 28.5" 11 Blk Blk No" at bounding box center [442, 229] width 690 height 63
click at [410, 234] on div "28.5"" at bounding box center [411, 228] width 29 height 28
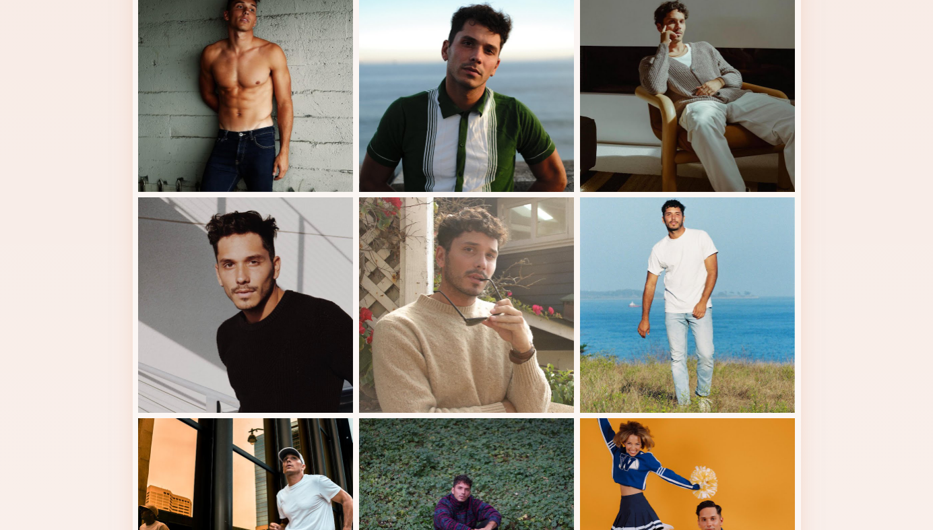
scroll to position [598, 0]
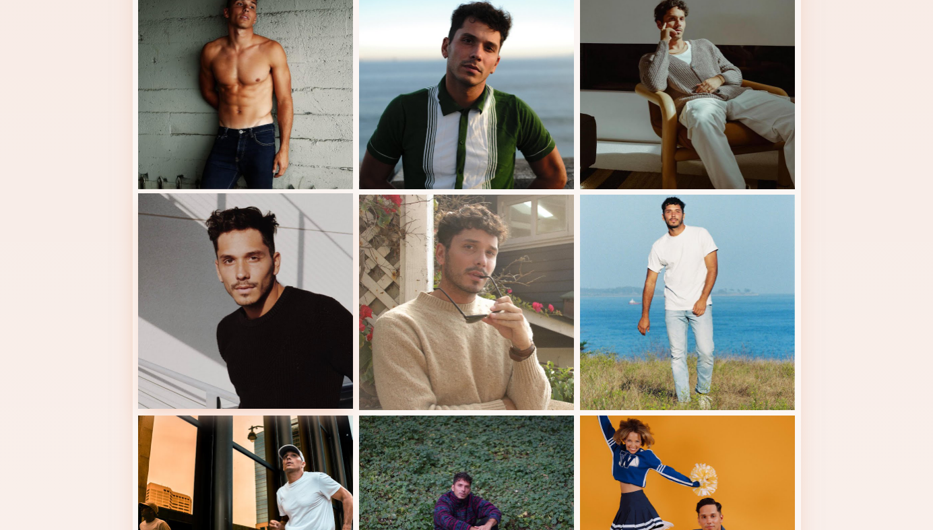
click at [230, 266] on div at bounding box center [246, 301] width 216 height 216
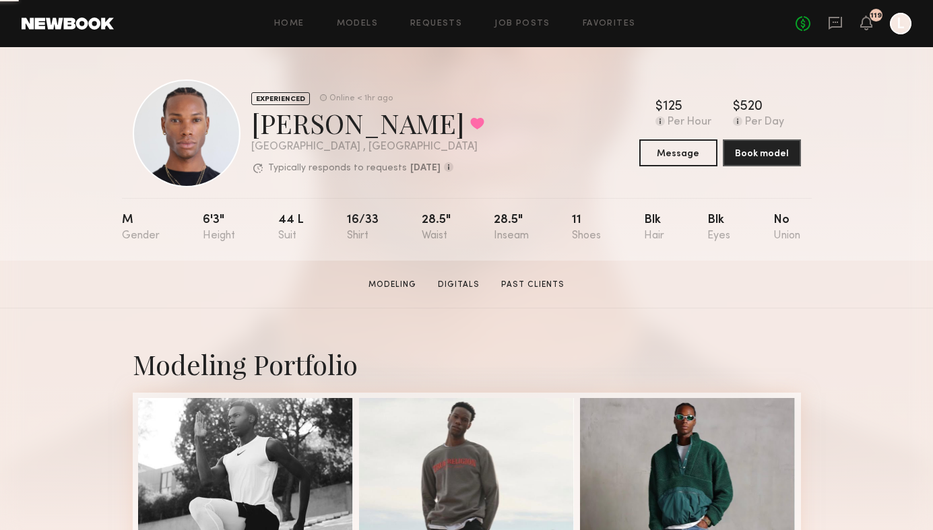
click at [186, 150] on div at bounding box center [187, 133] width 108 height 108
click at [185, 137] on div at bounding box center [187, 133] width 108 height 108
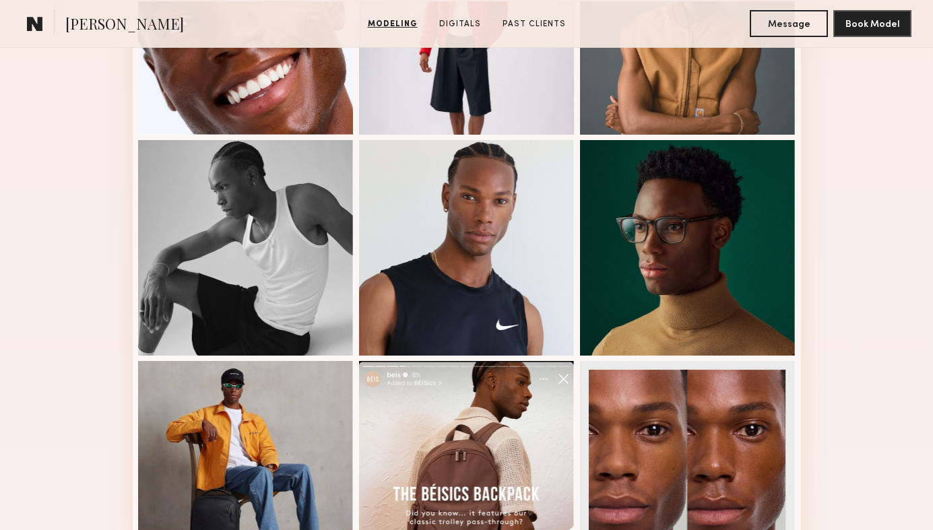
scroll to position [669, 0]
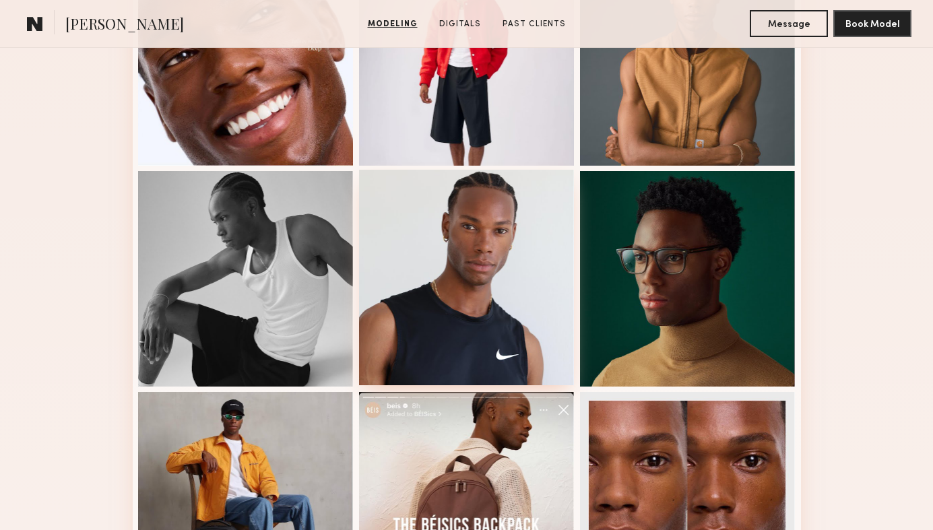
click at [421, 300] on div at bounding box center [467, 278] width 216 height 216
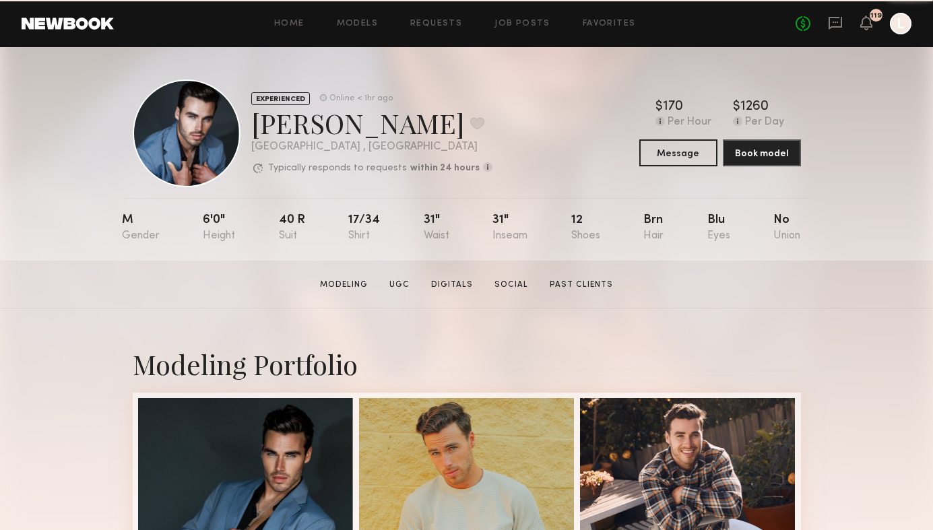
click at [168, 143] on div at bounding box center [187, 133] width 108 height 108
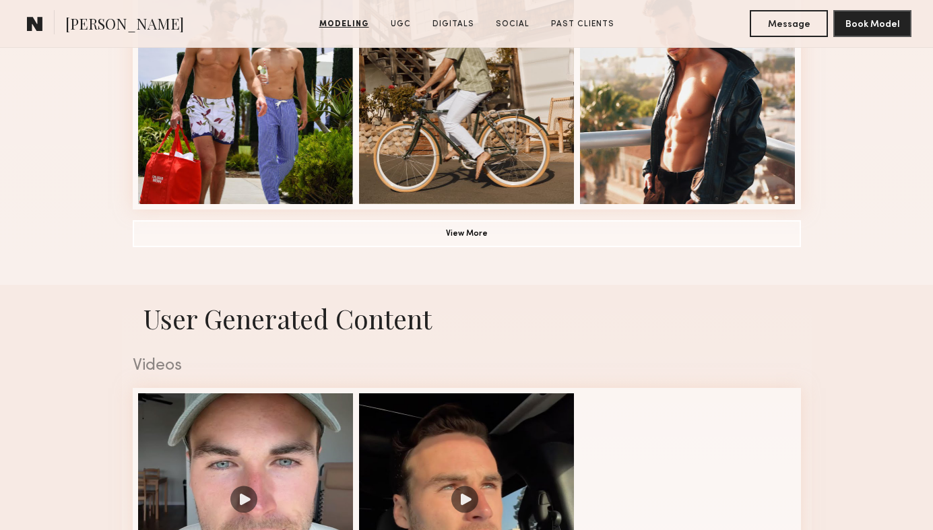
scroll to position [1068, 0]
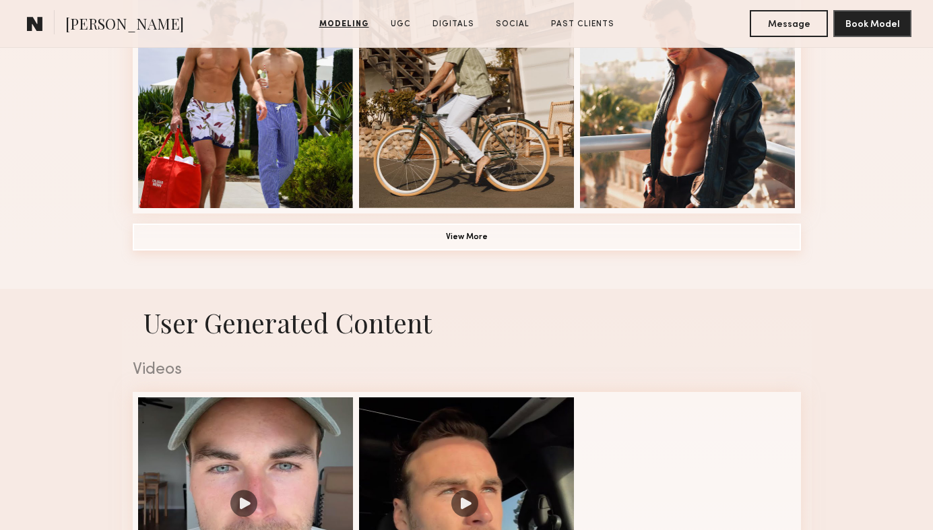
click at [604, 234] on button "View More" at bounding box center [467, 237] width 668 height 27
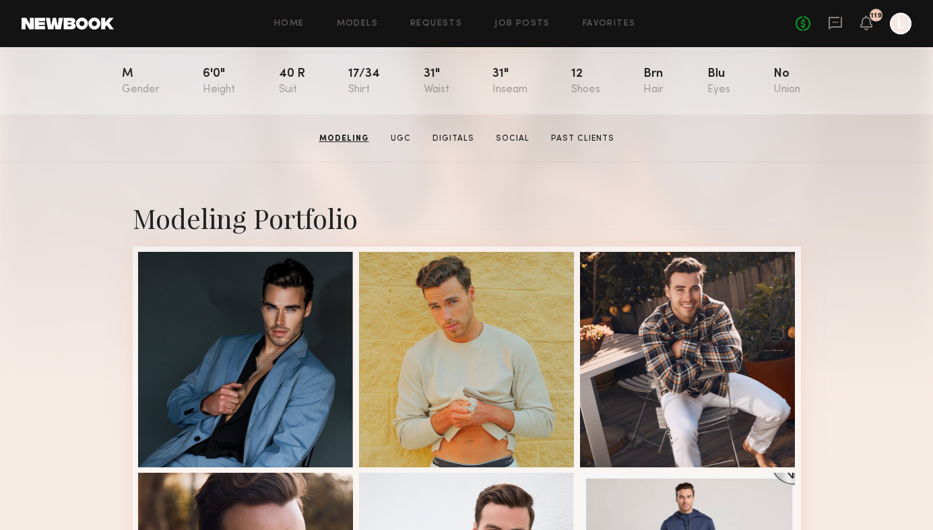
scroll to position [136, 0]
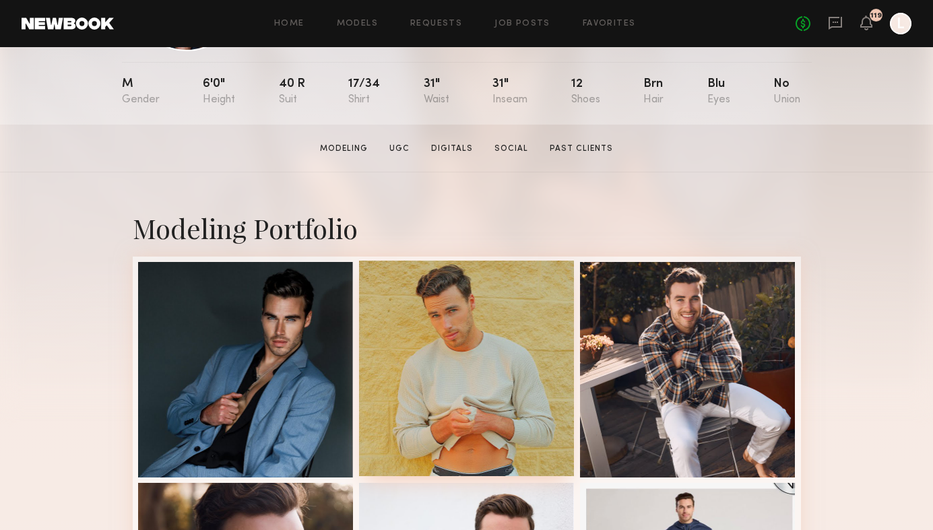
click at [463, 365] on div at bounding box center [467, 369] width 216 height 216
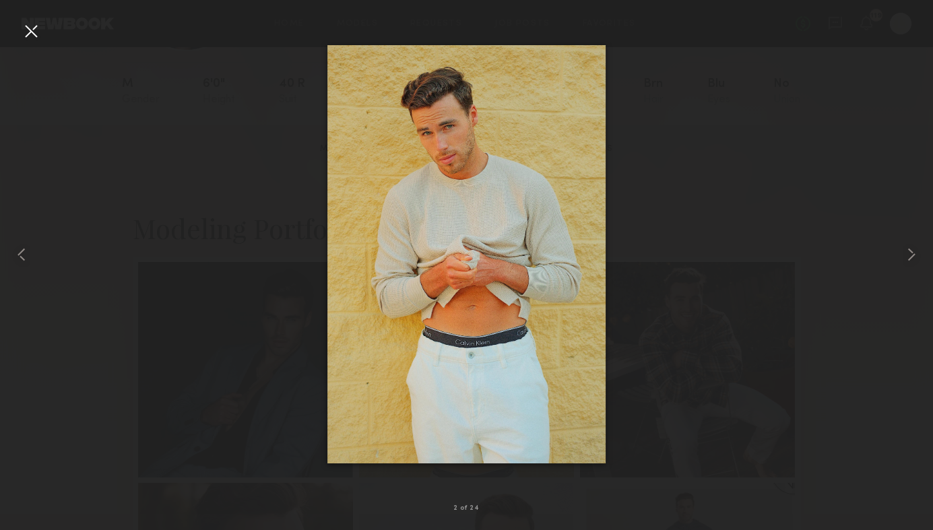
click at [796, 178] on div at bounding box center [466, 255] width 933 height 466
click at [11, 46] on div at bounding box center [18, 255] width 37 height 466
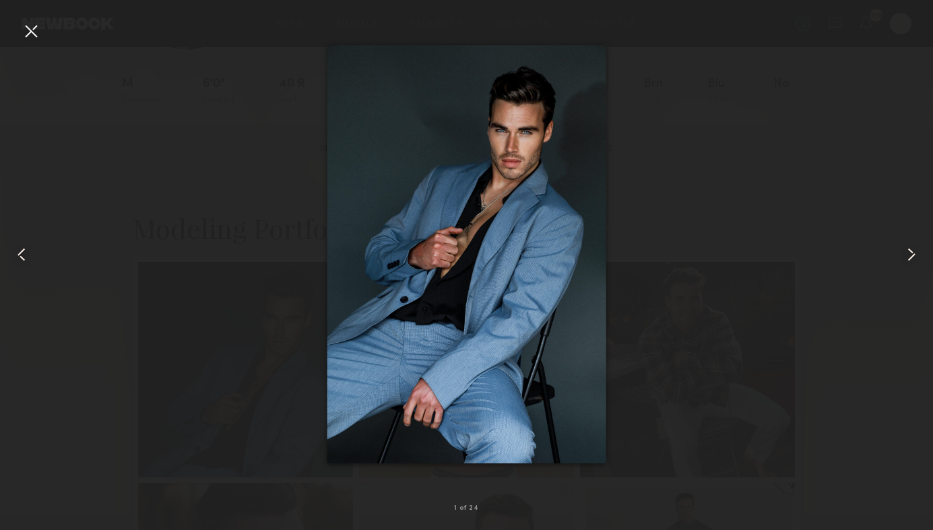
click at [32, 38] on div at bounding box center [31, 31] width 22 height 22
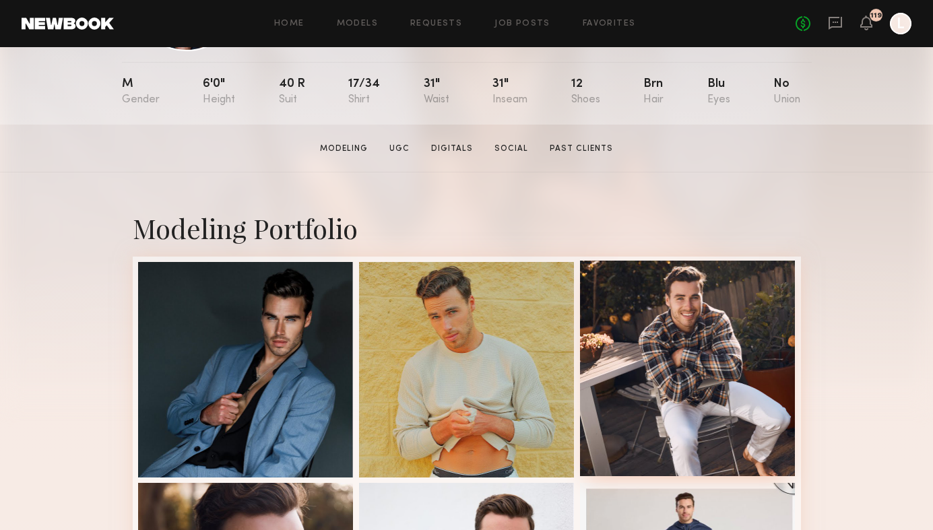
click at [740, 412] on div at bounding box center [688, 369] width 216 height 216
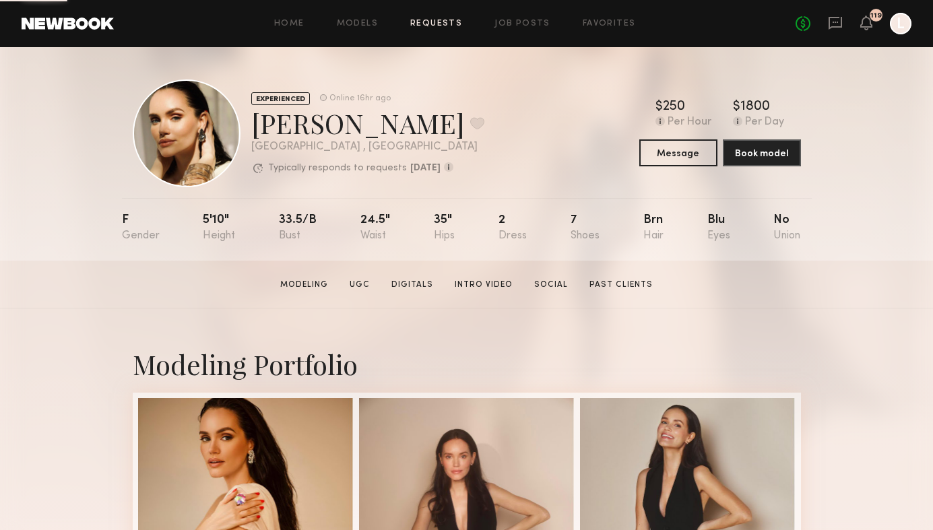
click at [432, 22] on link "Requests" at bounding box center [436, 24] width 52 height 9
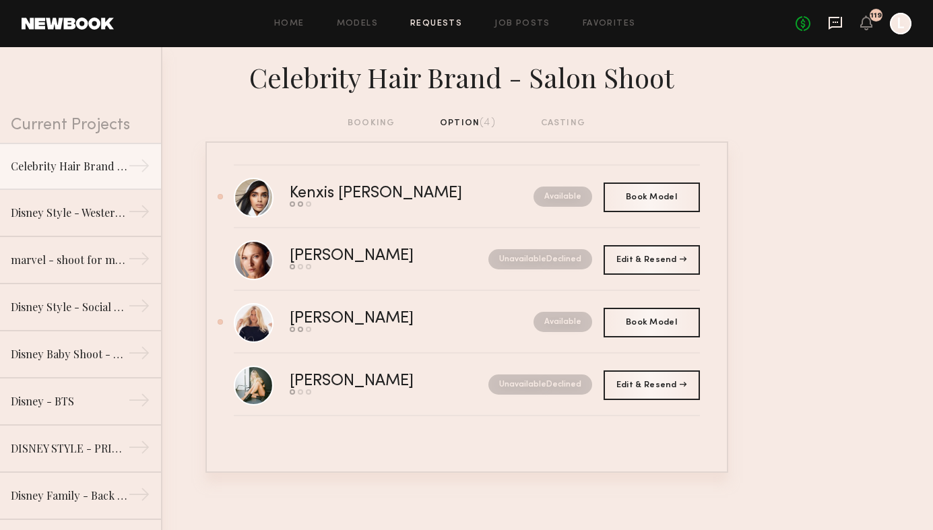
click at [828, 20] on icon at bounding box center [835, 22] width 15 height 15
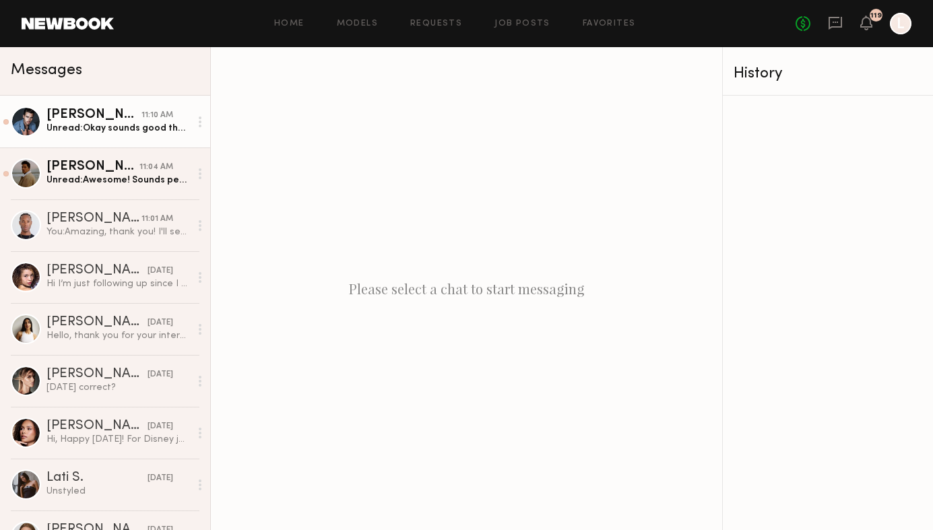
click at [79, 121] on div "Jake H. 11:10 AM Unread: Okay sounds good thanks!" at bounding box center [117, 121] width 143 height 26
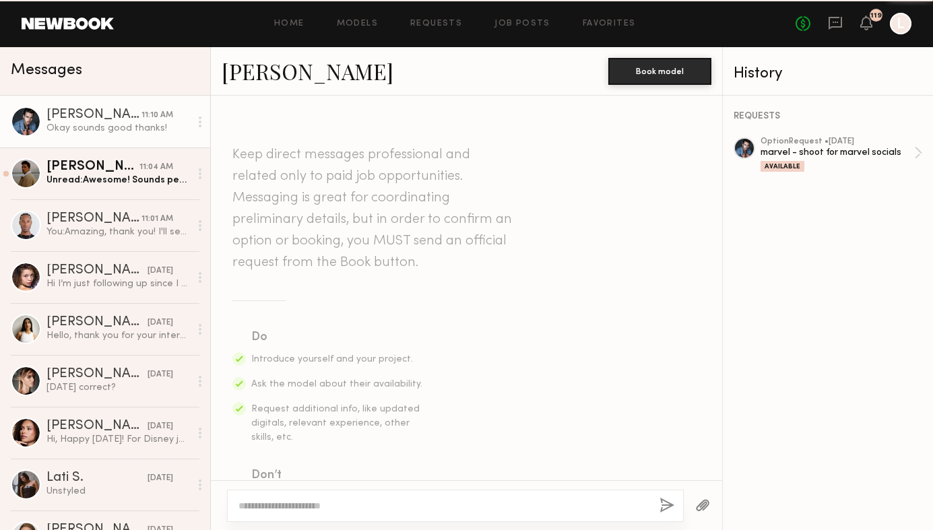
scroll to position [584, 0]
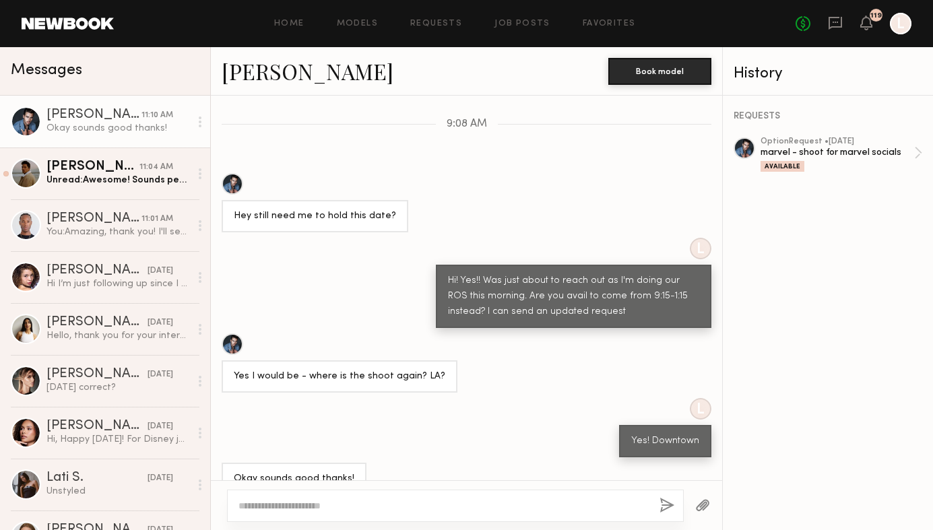
click at [267, 509] on textarea at bounding box center [443, 505] width 410 height 13
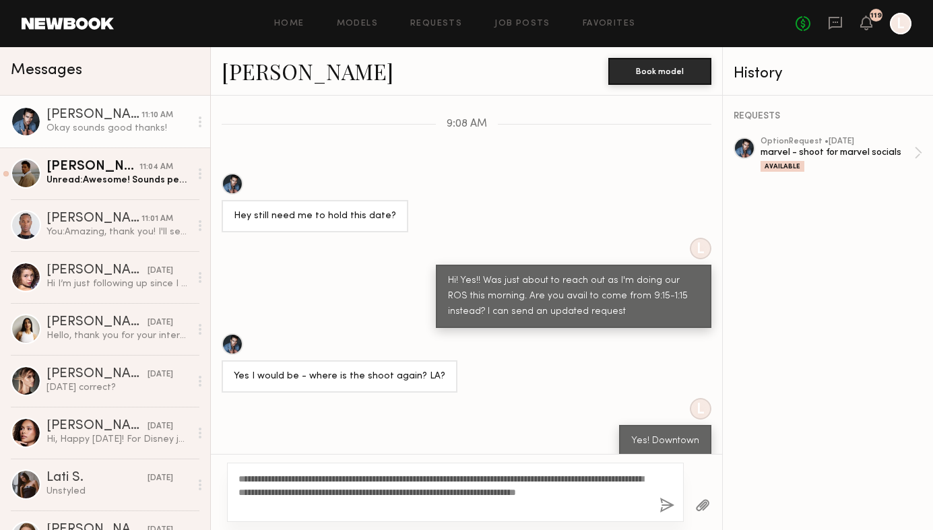
click at [577, 496] on textarea "**********" at bounding box center [443, 492] width 410 height 40
type textarea "**********"
click at [671, 507] on button "button" at bounding box center [667, 506] width 15 height 17
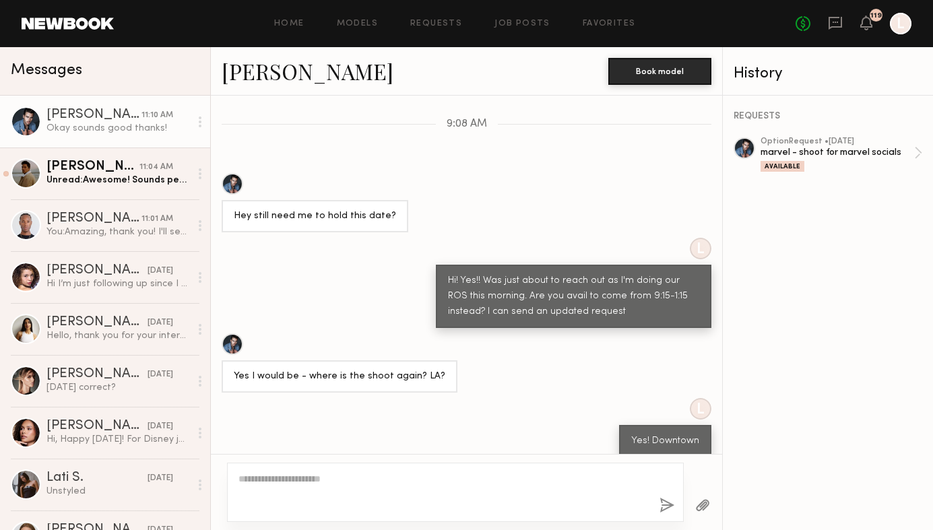
scroll to position [798, 0]
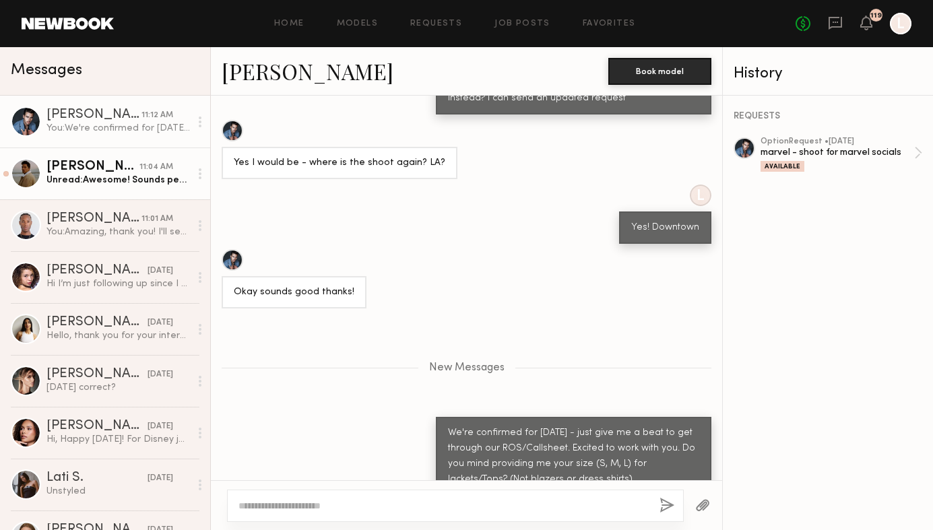
click at [140, 177] on div "Unread: Awesome! Sounds perfect. Can’t wait to work together!" at bounding box center [117, 180] width 143 height 13
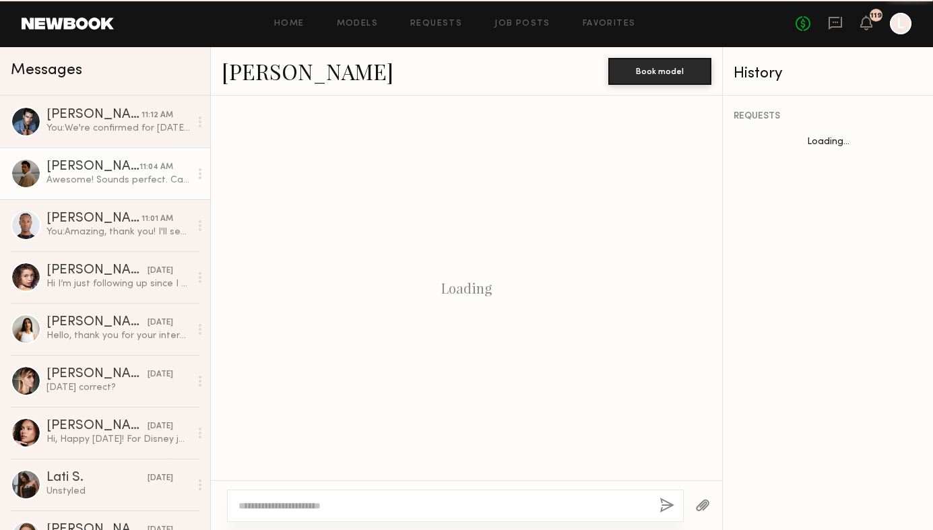
scroll to position [771, 0]
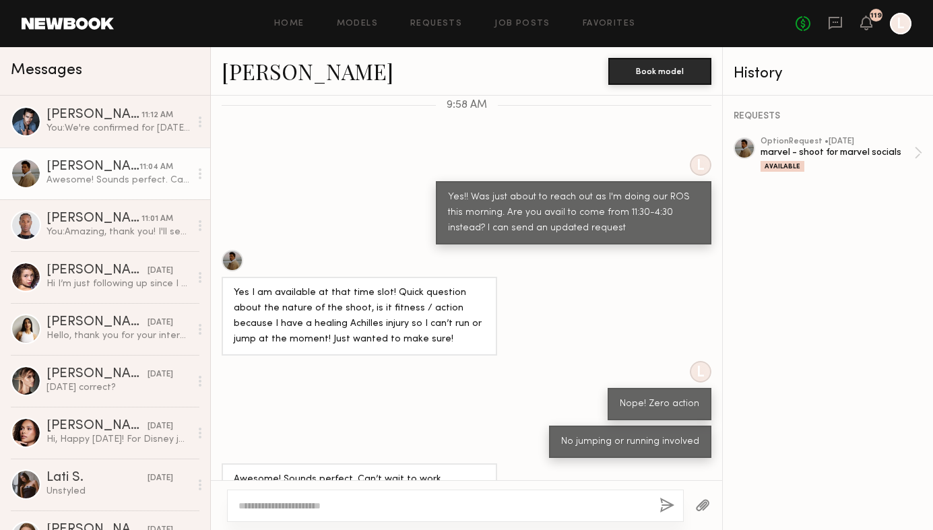
click at [354, 498] on div at bounding box center [455, 506] width 457 height 32
click at [354, 505] on textarea at bounding box center [443, 505] width 410 height 13
paste textarea "**********"
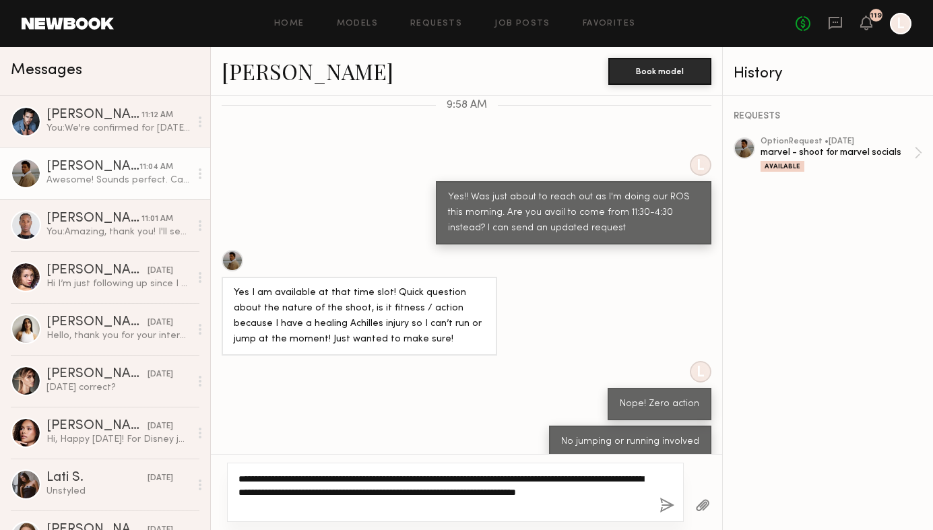
drag, startPoint x: 348, startPoint y: 479, endPoint x: 222, endPoint y: 478, distance: 126.7
click at [222, 478] on div "**********" at bounding box center [466, 492] width 511 height 76
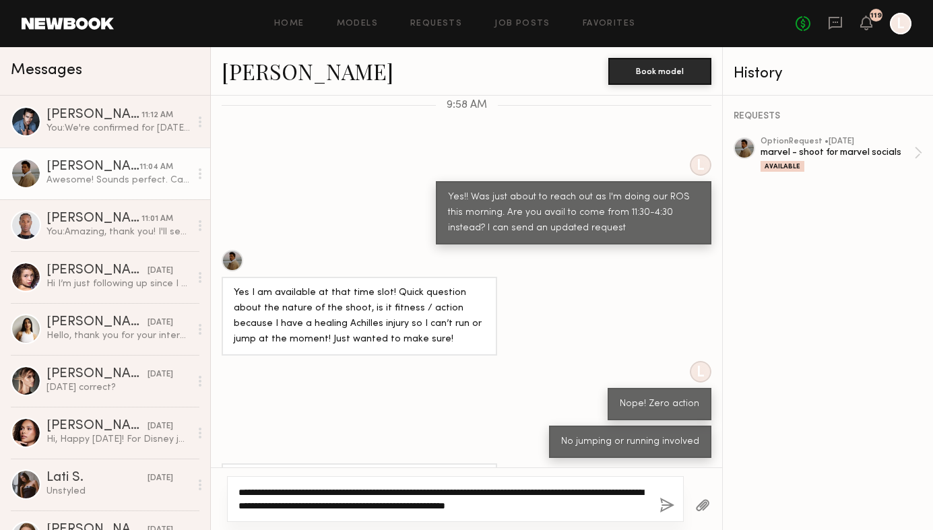
drag, startPoint x: 611, startPoint y: 492, endPoint x: 507, endPoint y: 492, distance: 103.7
click at [507, 492] on textarea "**********" at bounding box center [443, 499] width 410 height 27
type textarea "**********"
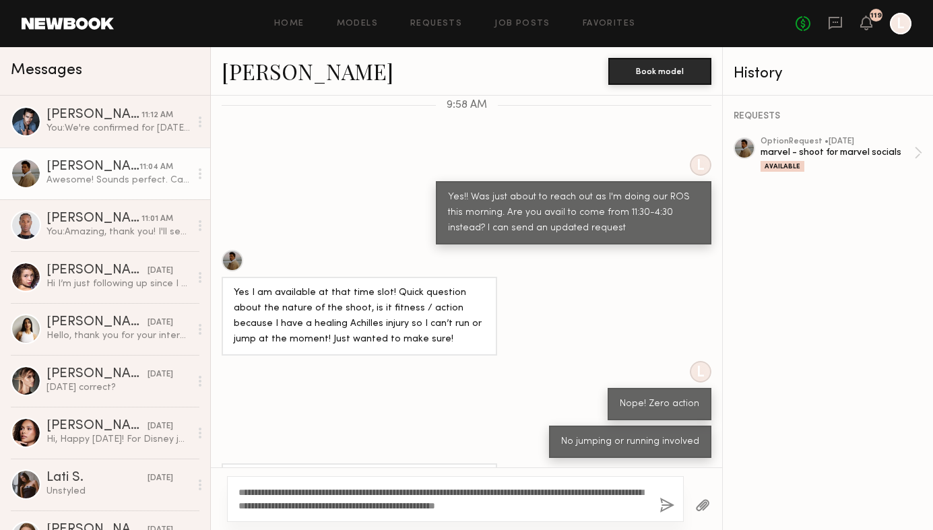
click at [670, 507] on button "button" at bounding box center [667, 506] width 15 height 17
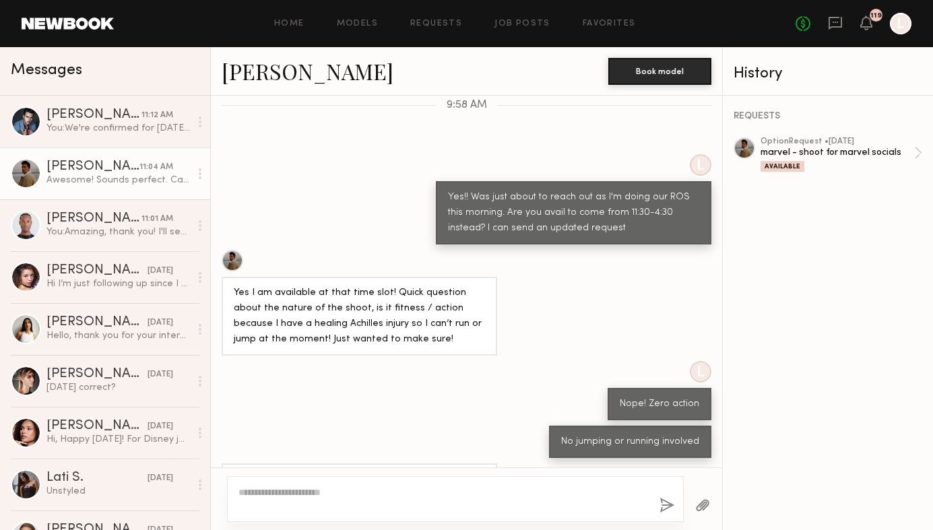
scroll to position [984, 0]
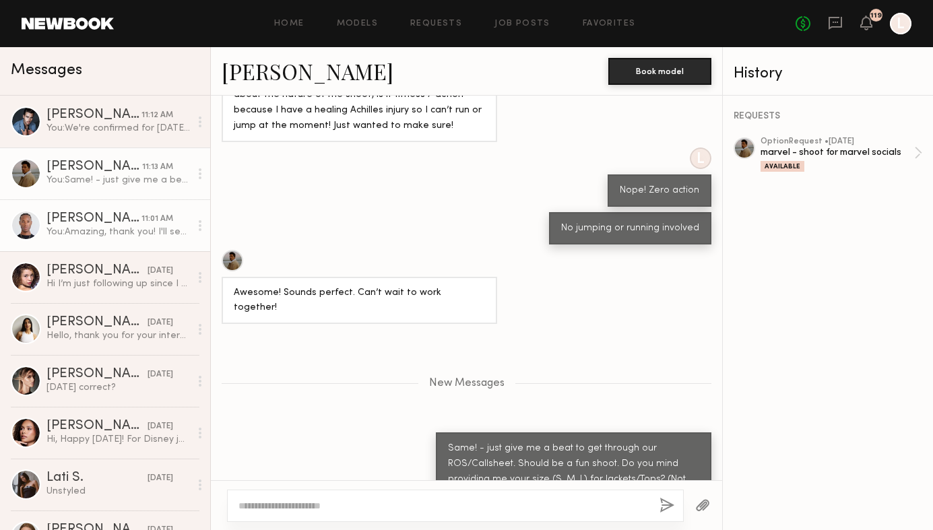
click at [125, 235] on div "You: Amazing, thank you! I'll send an updating request soon." at bounding box center [117, 232] width 143 height 13
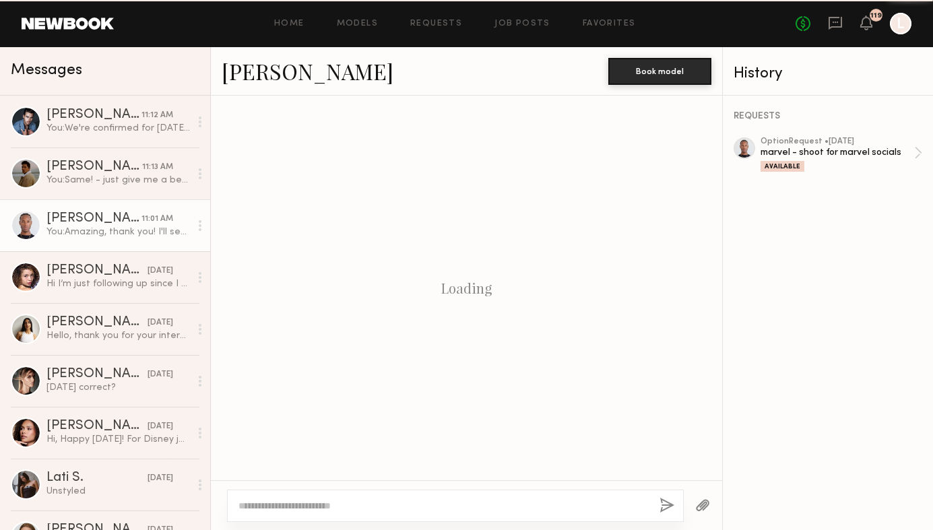
scroll to position [1351, 0]
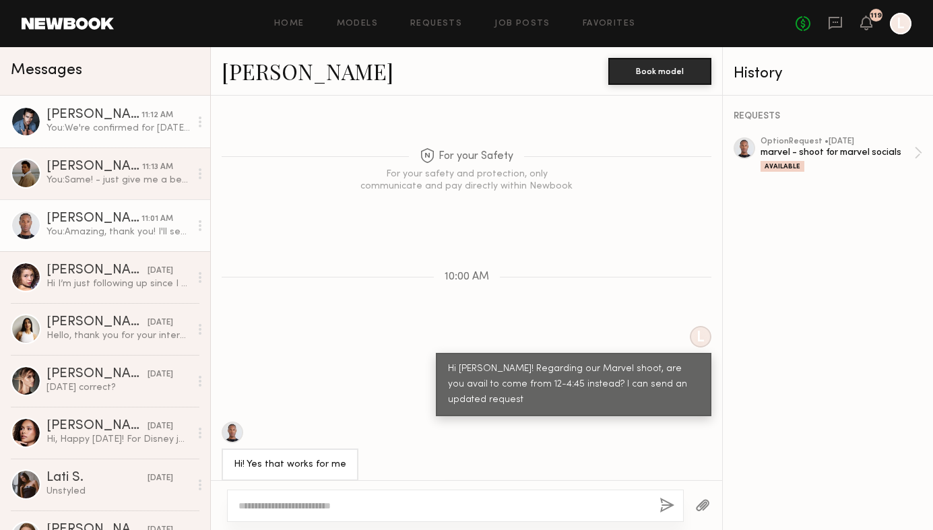
click at [96, 138] on link "Jake H. 11:12 AM You: We're confirmed for Friday - just give me a beat to get t…" at bounding box center [105, 122] width 210 height 52
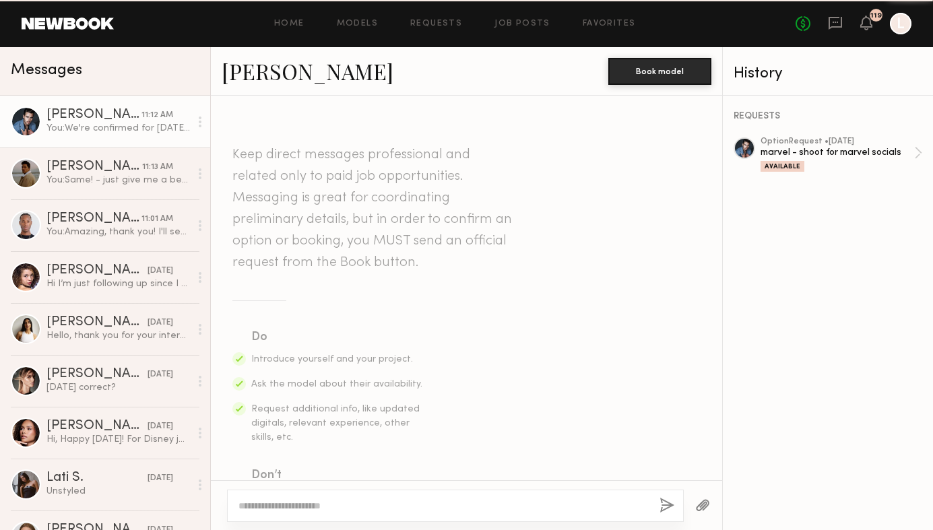
scroll to position [695, 0]
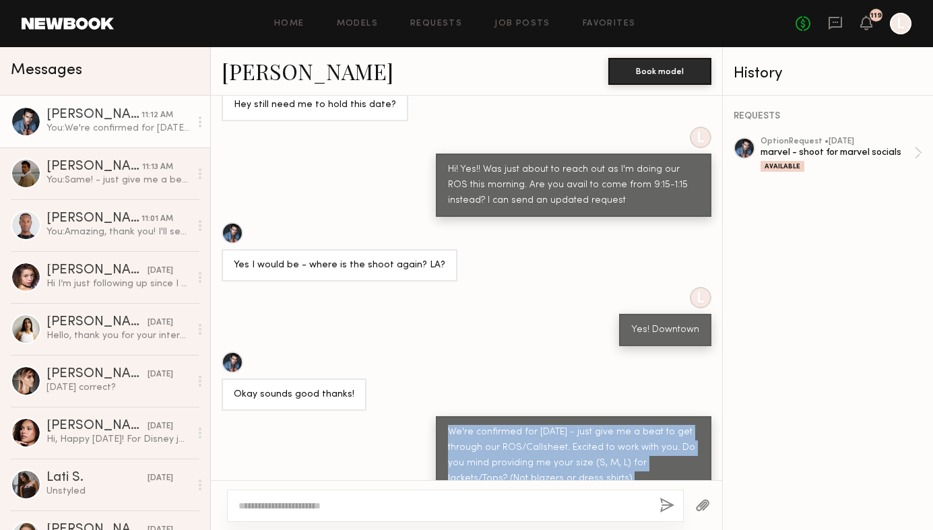
drag, startPoint x: 595, startPoint y: 449, endPoint x: 445, endPoint y: 408, distance: 155.7
click at [445, 416] on div "We're confirmed for Friday - just give me a beat to get through our ROS/Callshe…" at bounding box center [574, 455] width 276 height 79
copy div "We're confirmed for Friday - just give me a beat to get through our ROS/Callshe…"
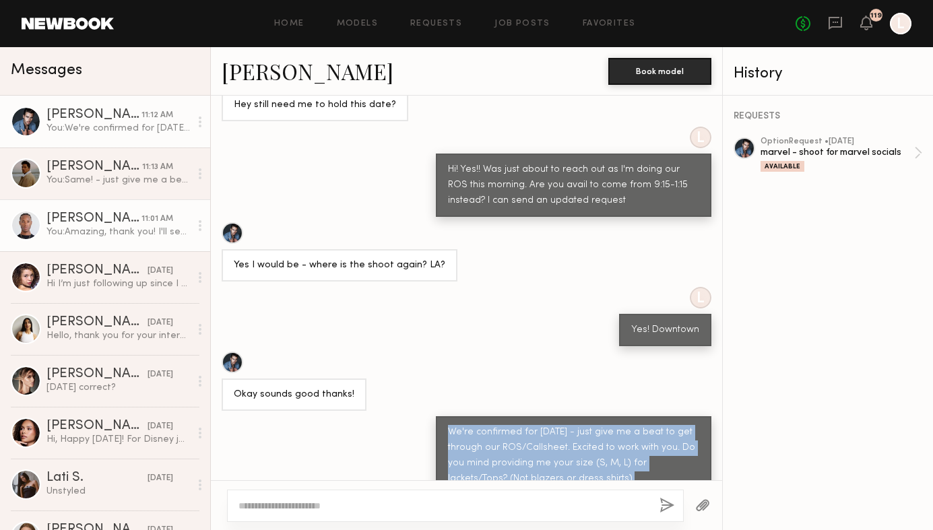
click at [114, 238] on link "Jeffrey H. 11:01 AM You: Amazing, thank you! I'll send an updating request soon." at bounding box center [105, 225] width 210 height 52
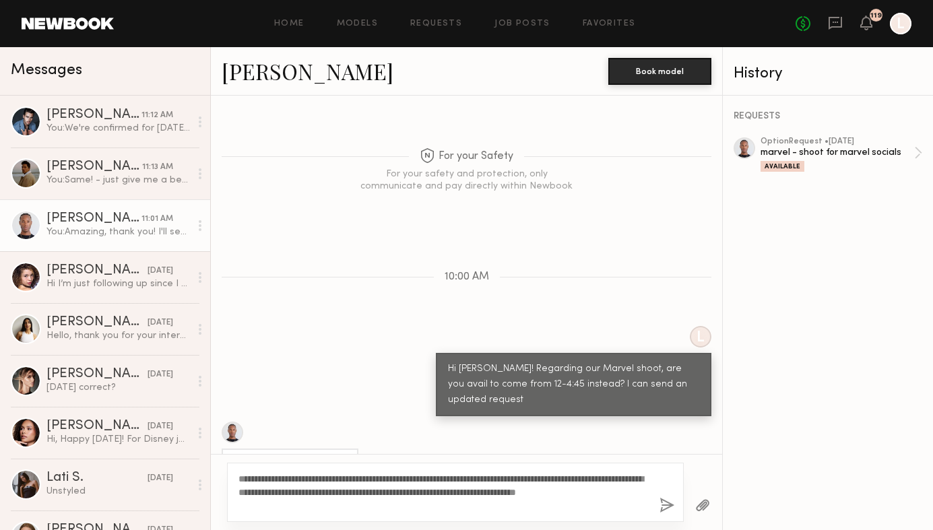
scroll to position [1377, 0]
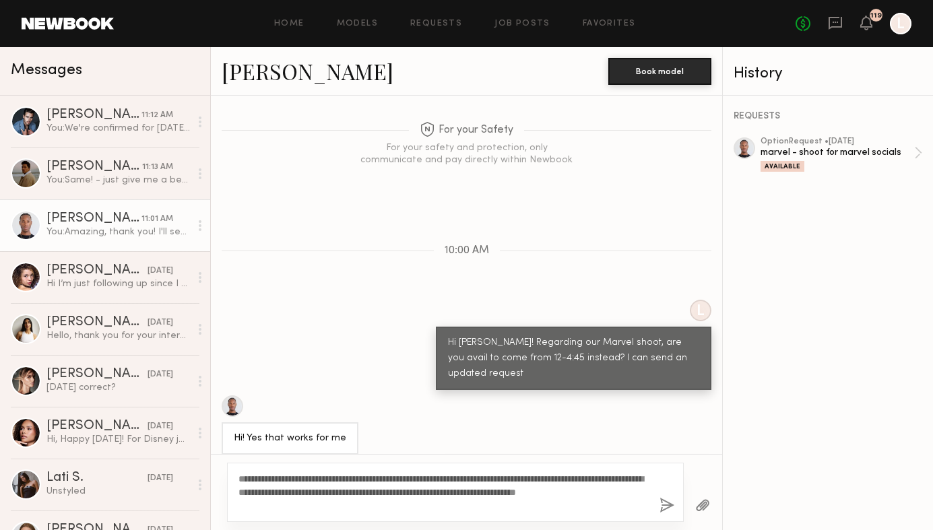
type textarea "**********"
click at [667, 509] on button "button" at bounding box center [667, 506] width 15 height 17
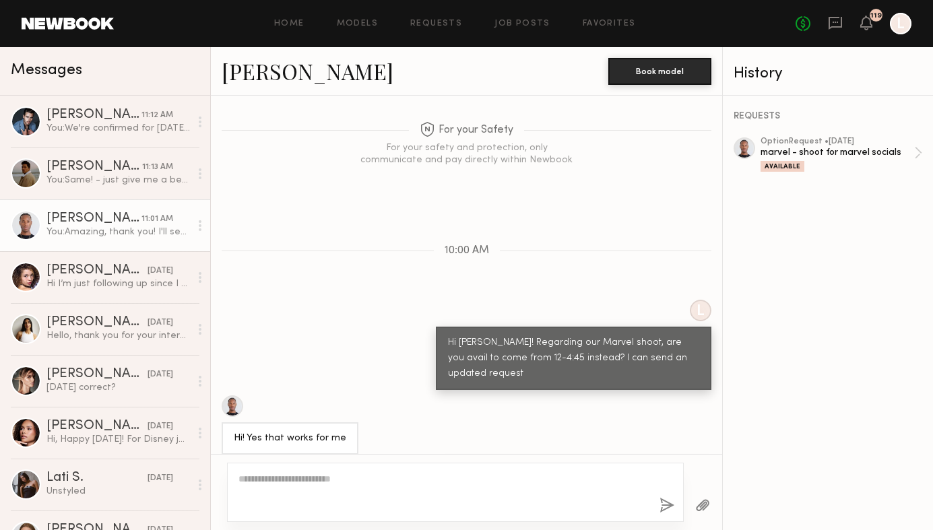
scroll to position [1564, 0]
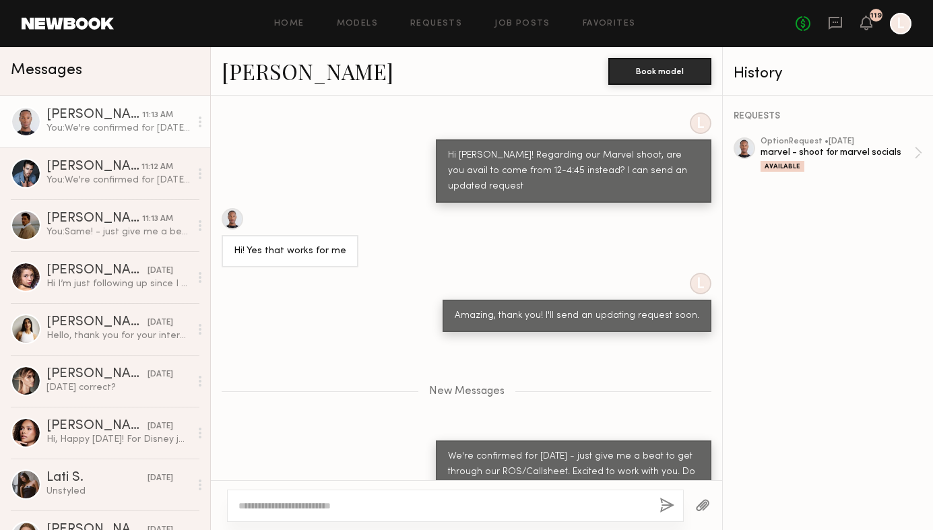
click at [453, 28] on div "Home Models Requests Job Posts Favorites Sign Out No fees up to $5,000 119 L" at bounding box center [513, 24] width 798 height 22
click at [441, 23] on link "Requests" at bounding box center [436, 24] width 52 height 9
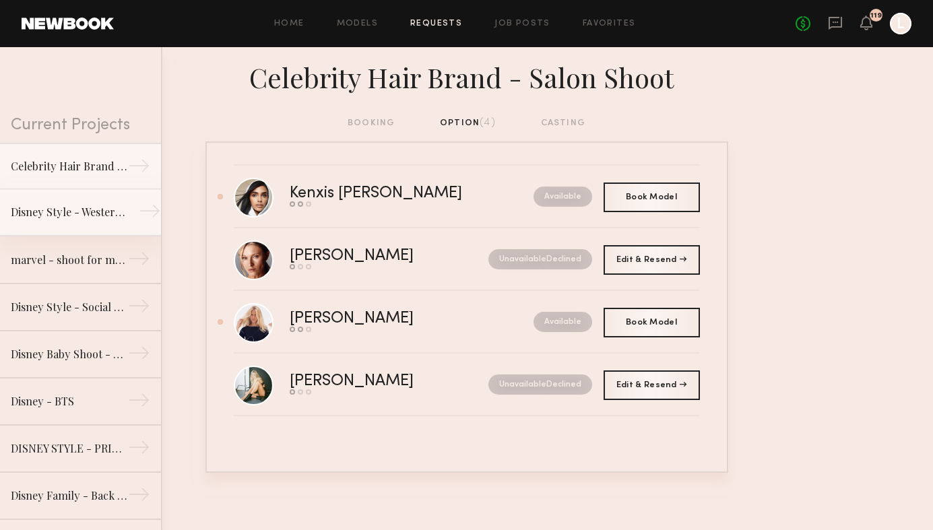
click at [86, 231] on link "Disney Style - Western Shoot →" at bounding box center [80, 212] width 161 height 47
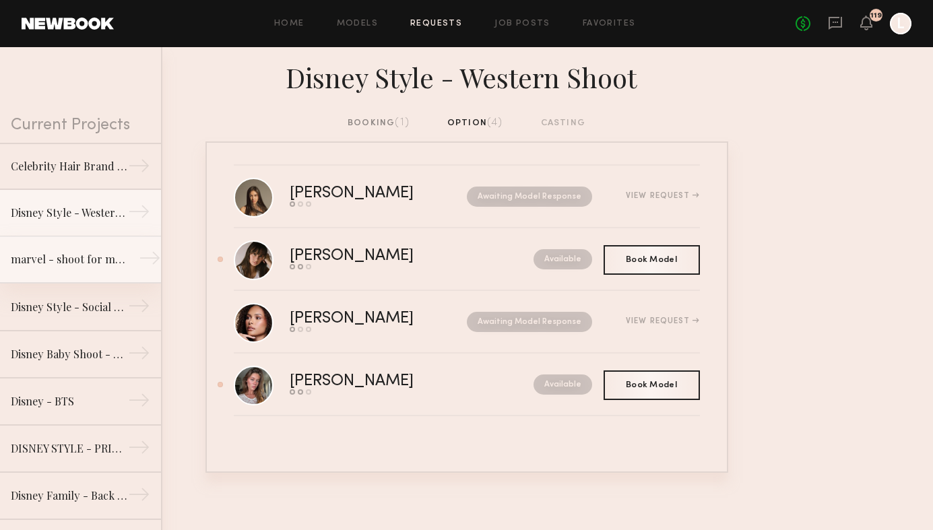
click at [75, 258] on div "marvel - shoot for marvel socials" at bounding box center [69, 259] width 117 height 16
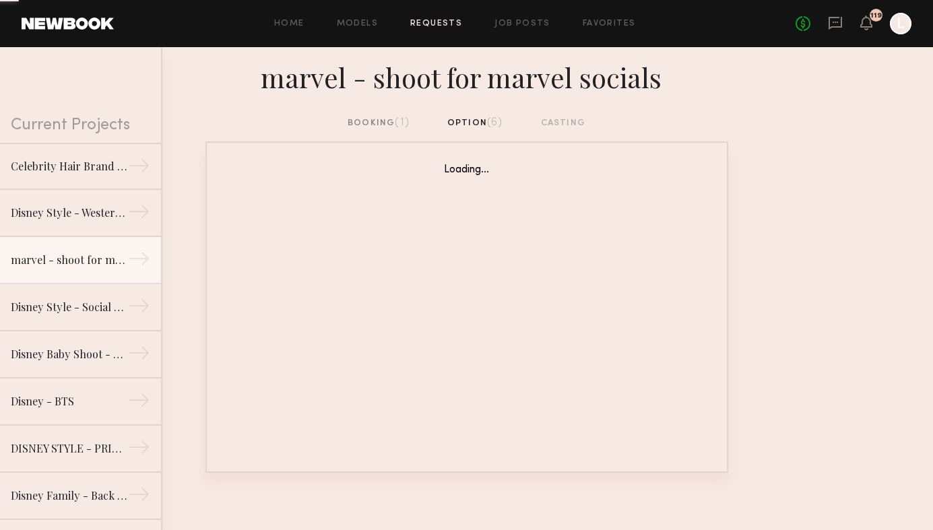
click at [355, 119] on div "booking (1)" at bounding box center [379, 123] width 62 height 15
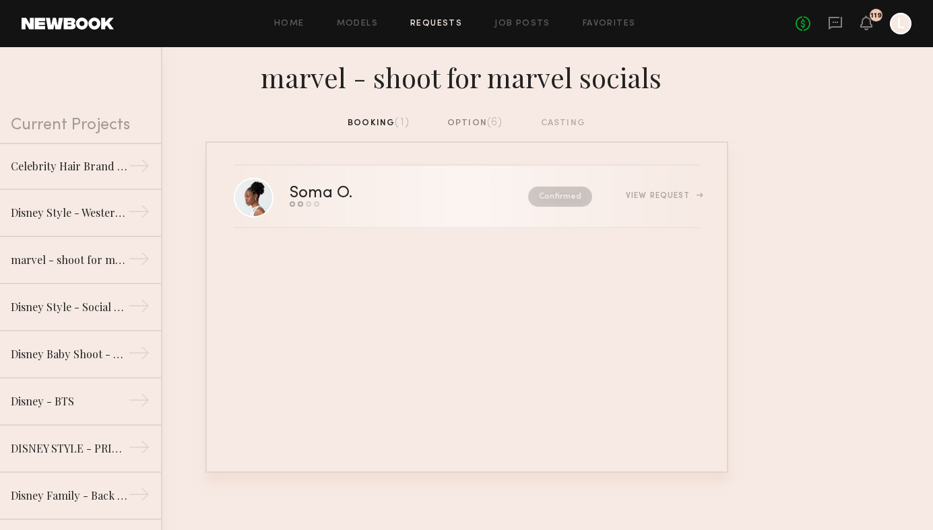
click at [342, 204] on div "Send request Model response Review hours worked Pay model" at bounding box center [365, 203] width 151 height 5
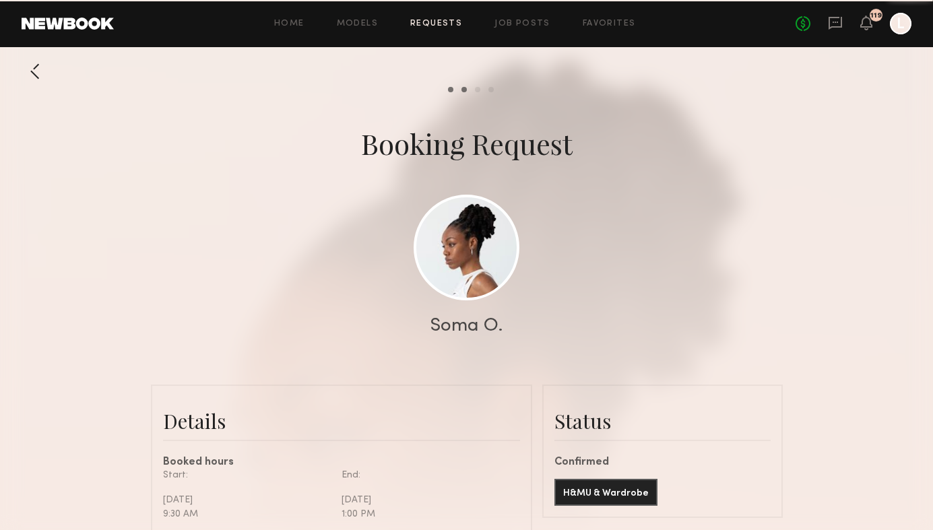
scroll to position [8, 0]
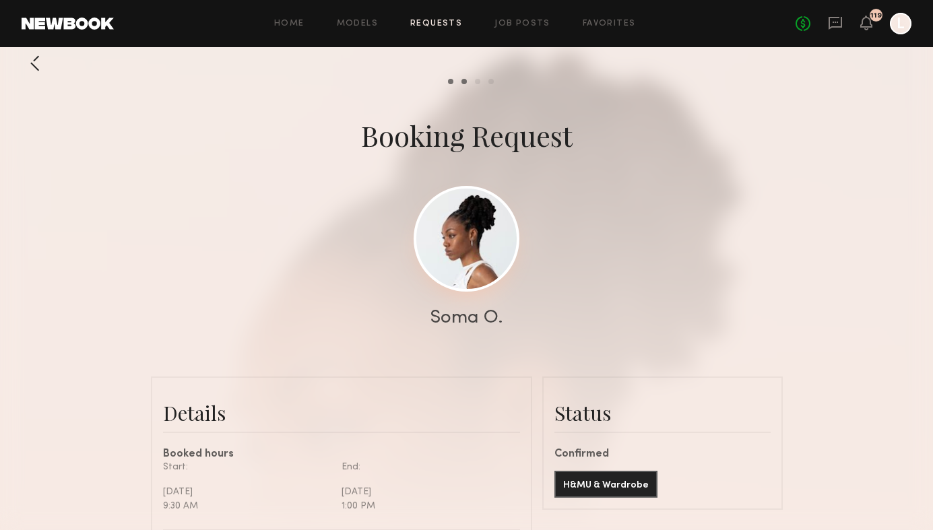
click at [450, 267] on link at bounding box center [467, 239] width 106 height 106
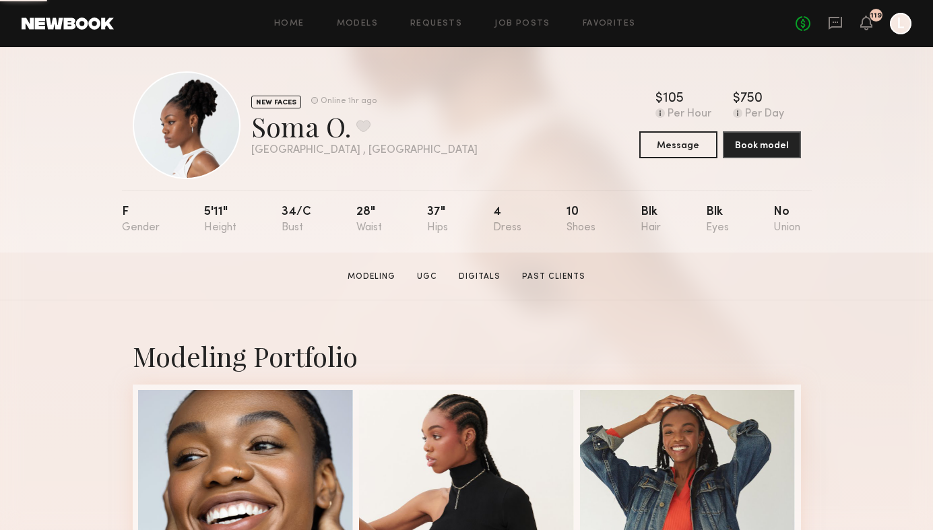
scroll to position [9, 0]
